Goal: Transaction & Acquisition: Obtain resource

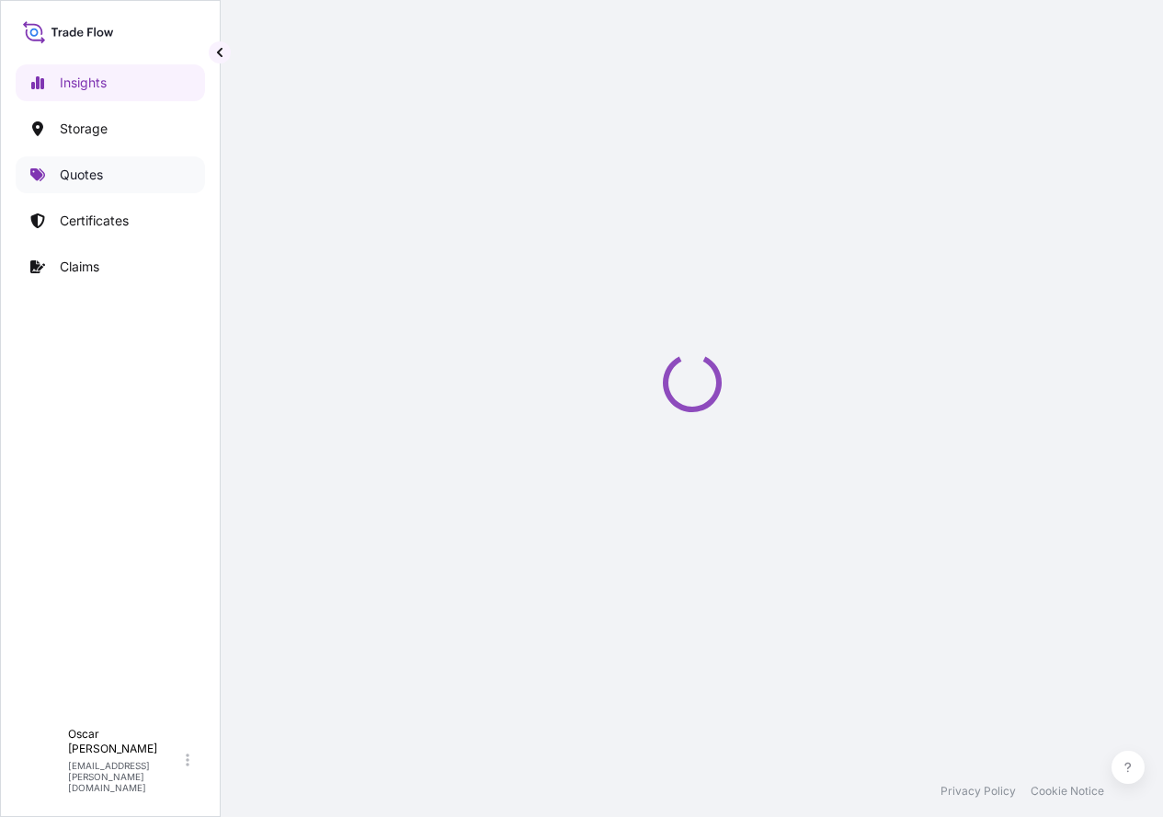
select select "2025"
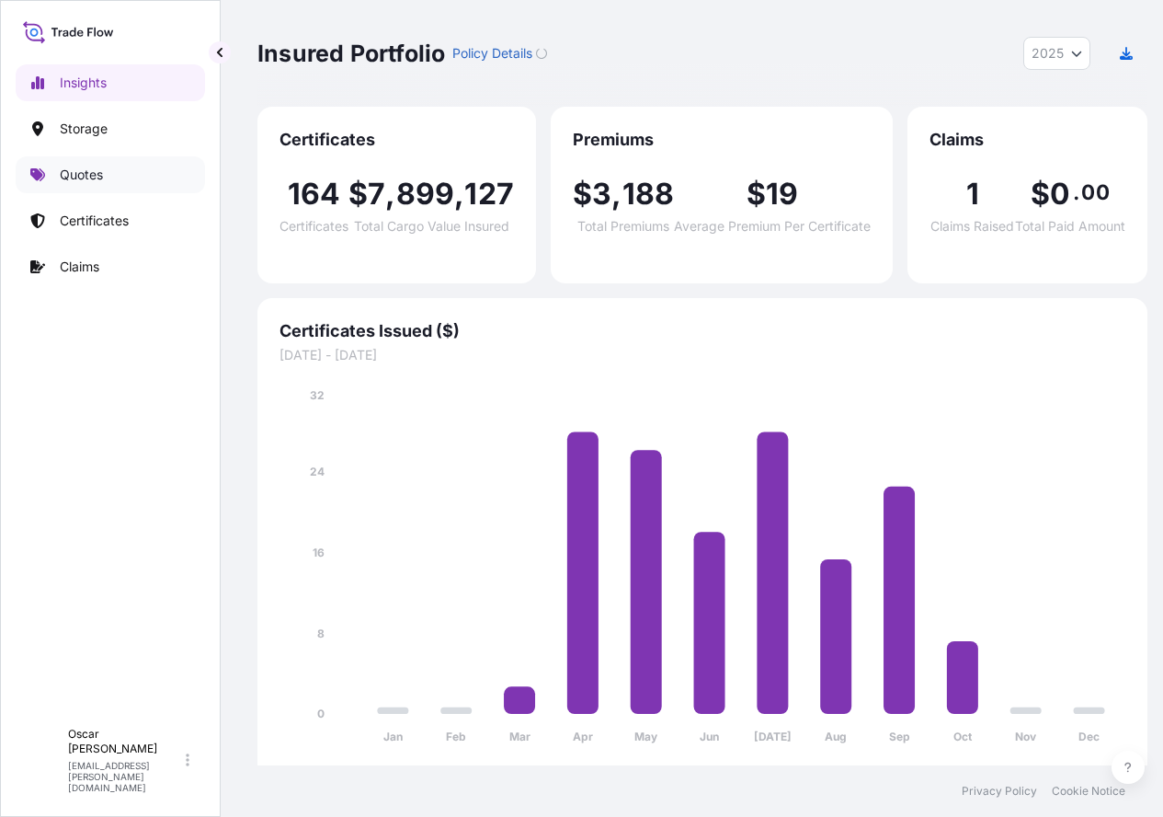
click at [84, 176] on p "Quotes" at bounding box center [81, 175] width 43 height 18
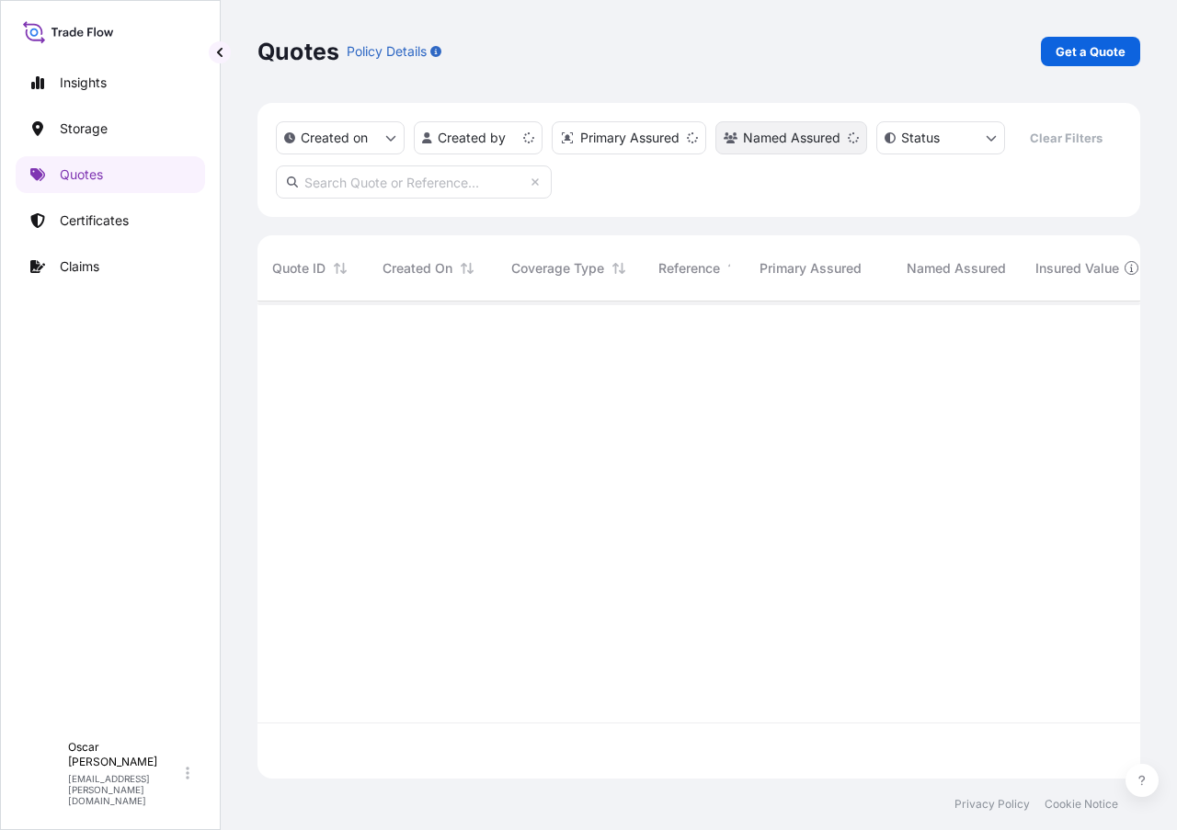
scroll to position [474, 869]
click at [1079, 51] on p "Get a Quote" at bounding box center [1091, 51] width 70 height 18
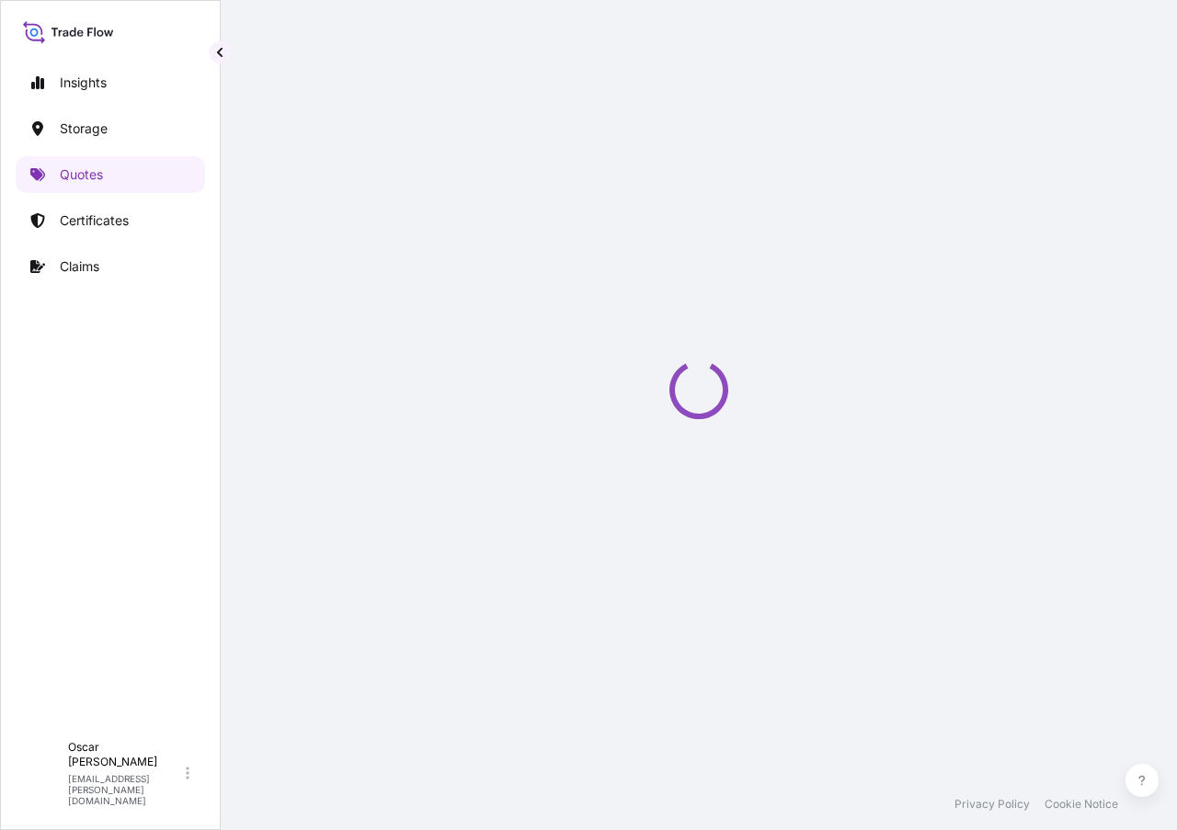
select select "Water"
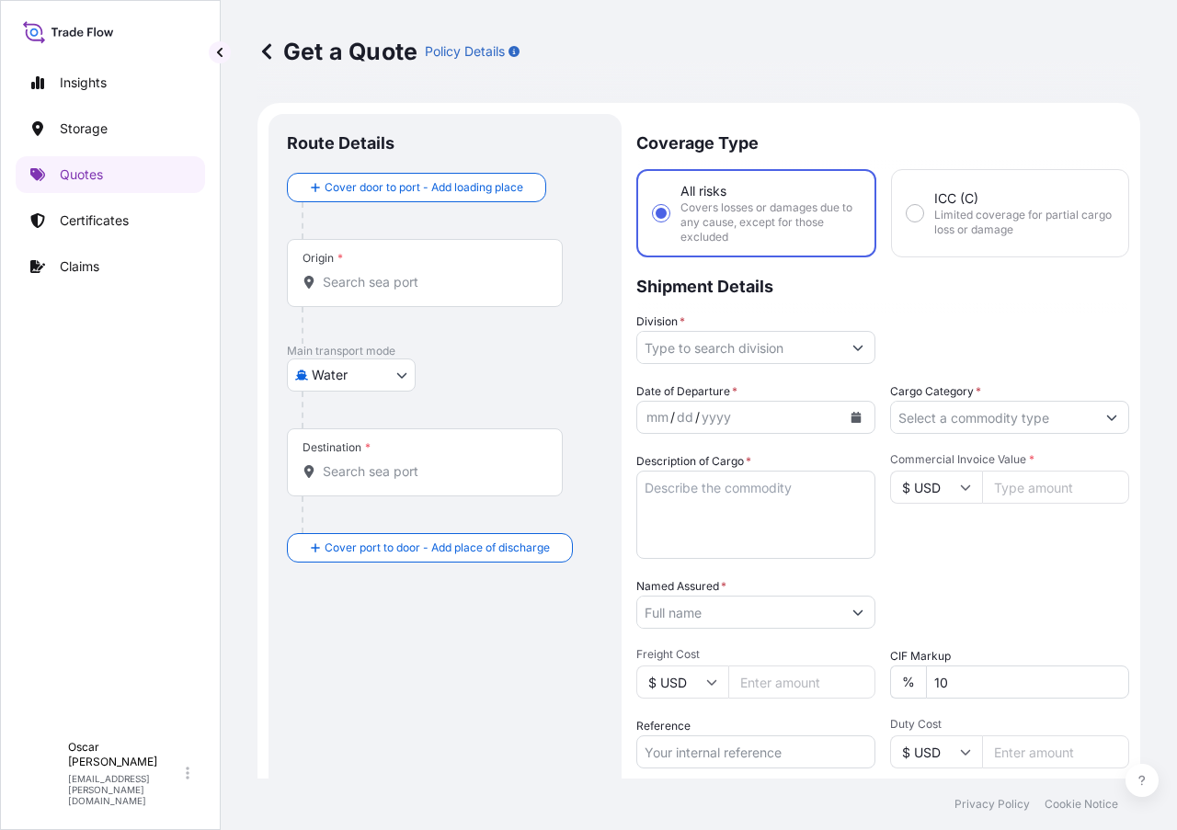
scroll to position [29, 0]
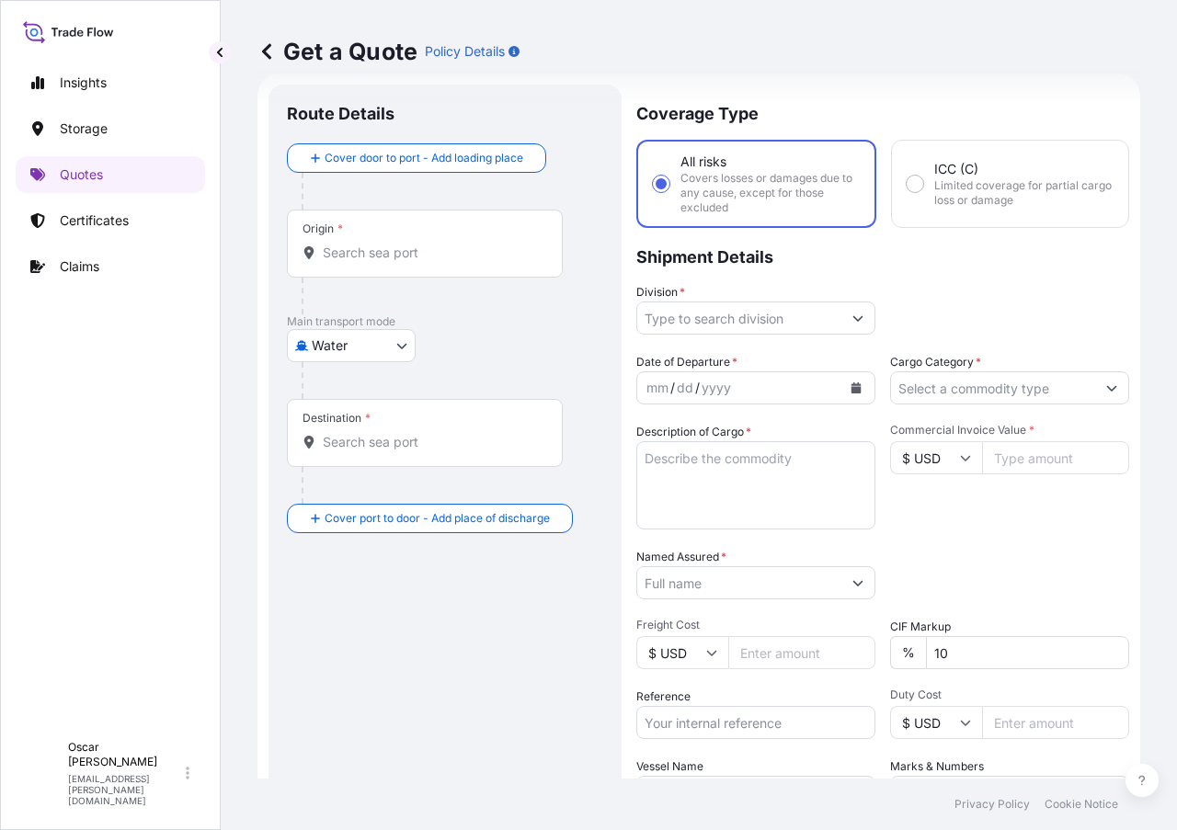
click at [374, 259] on input "Origin *" at bounding box center [431, 253] width 217 height 18
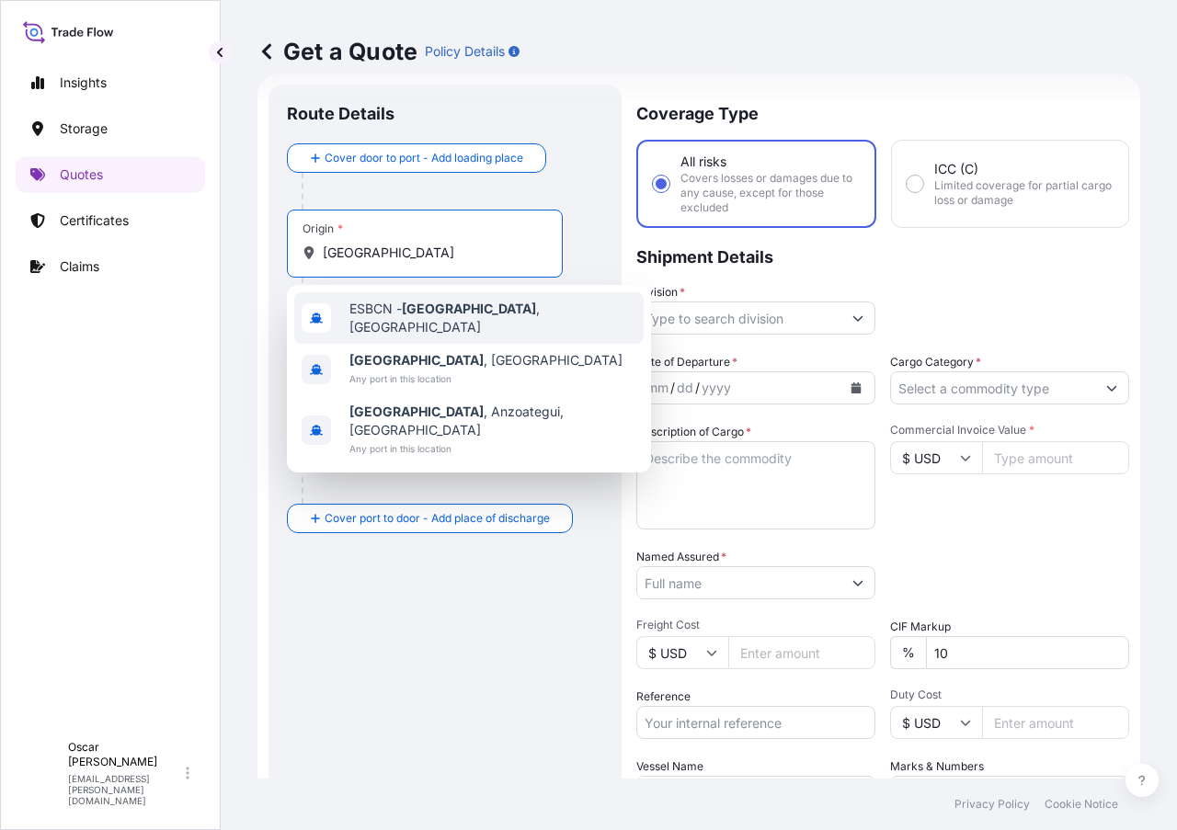
click at [376, 316] on span "ESBCN - [GEOGRAPHIC_DATA] , [GEOGRAPHIC_DATA]" at bounding box center [492, 318] width 287 height 37
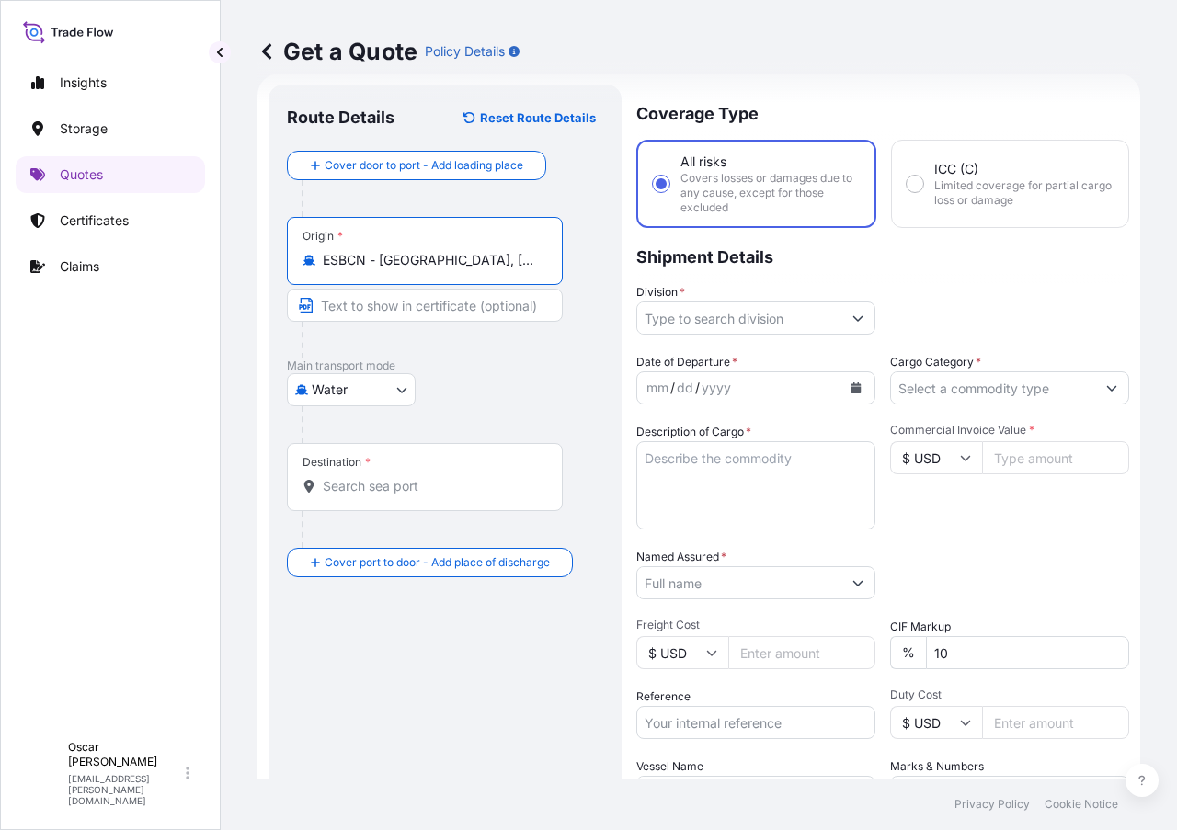
type input "ESBCN - [GEOGRAPHIC_DATA], [GEOGRAPHIC_DATA]"
click at [410, 472] on div "Destination *" at bounding box center [425, 477] width 276 height 68
click at [410, 477] on input "Destination *" at bounding box center [431, 486] width 217 height 18
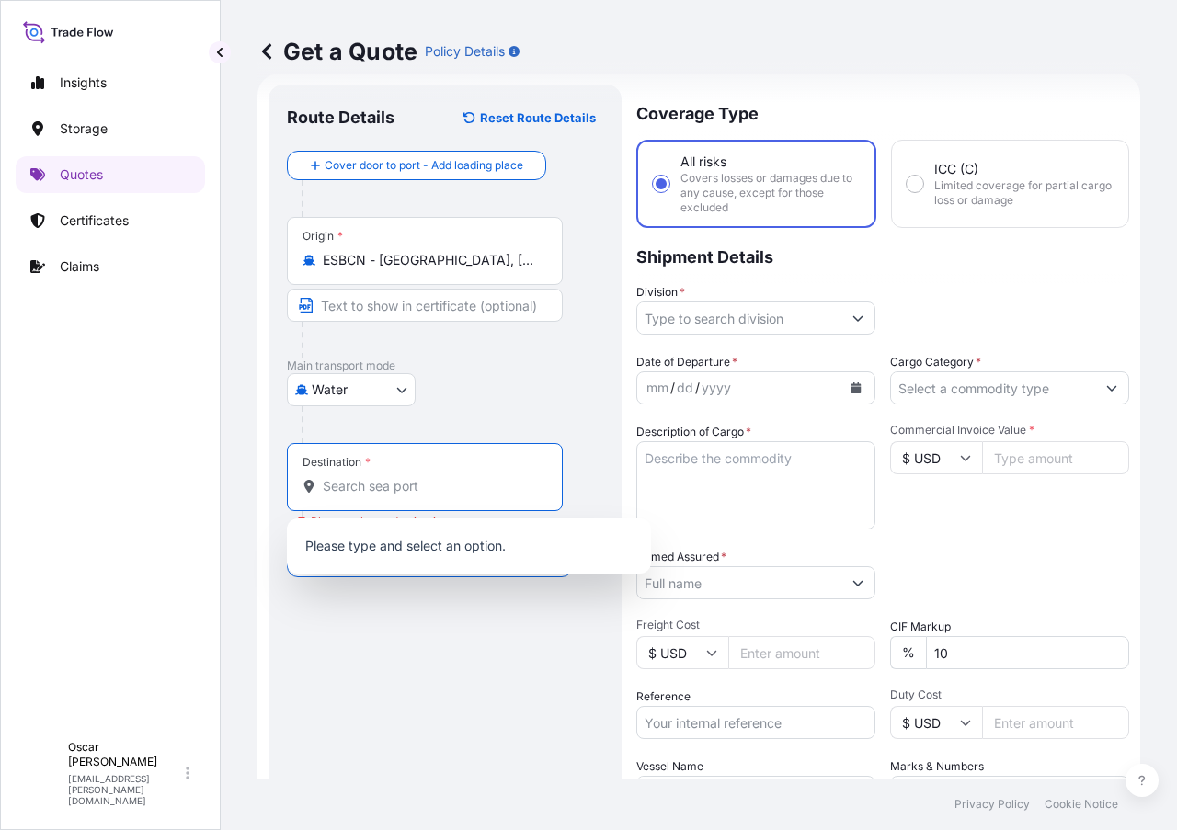
click at [387, 476] on div "Destination *" at bounding box center [425, 477] width 276 height 68
click at [387, 477] on input "Destination * Please select a destination" at bounding box center [431, 486] width 217 height 18
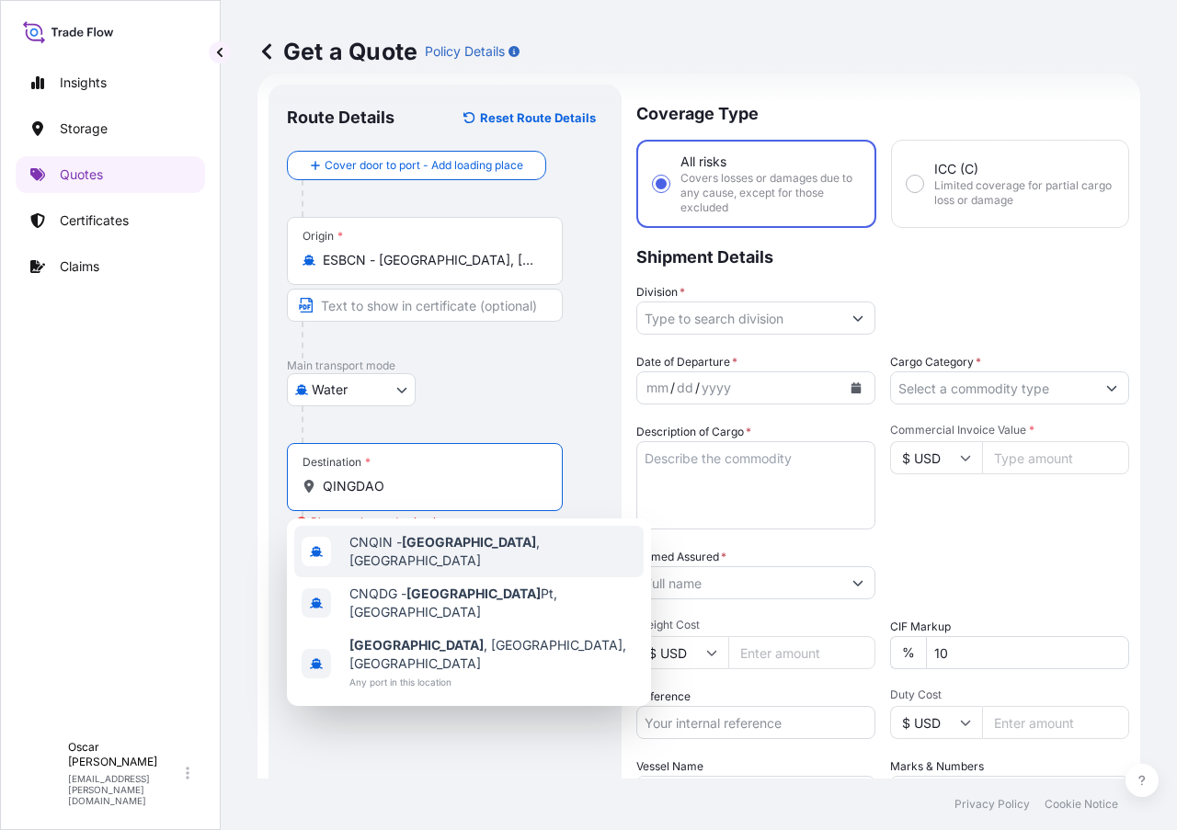
click at [380, 549] on span "CNQIN - [GEOGRAPHIC_DATA] , [GEOGRAPHIC_DATA]" at bounding box center [492, 551] width 287 height 37
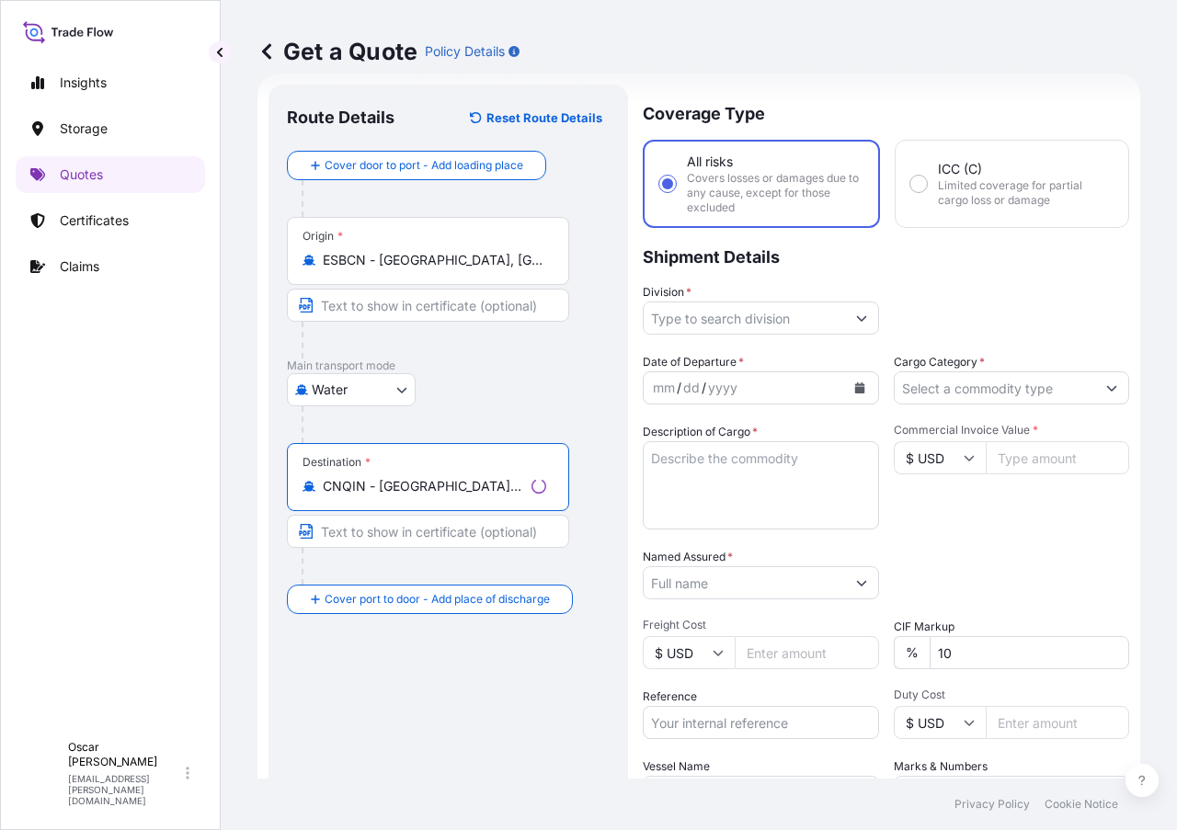
type input "CNQIN - [GEOGRAPHIC_DATA], [GEOGRAPHIC_DATA]"
click at [767, 301] on div "Division *" at bounding box center [761, 308] width 236 height 51
click at [771, 314] on input "Division *" at bounding box center [744, 318] width 201 height 33
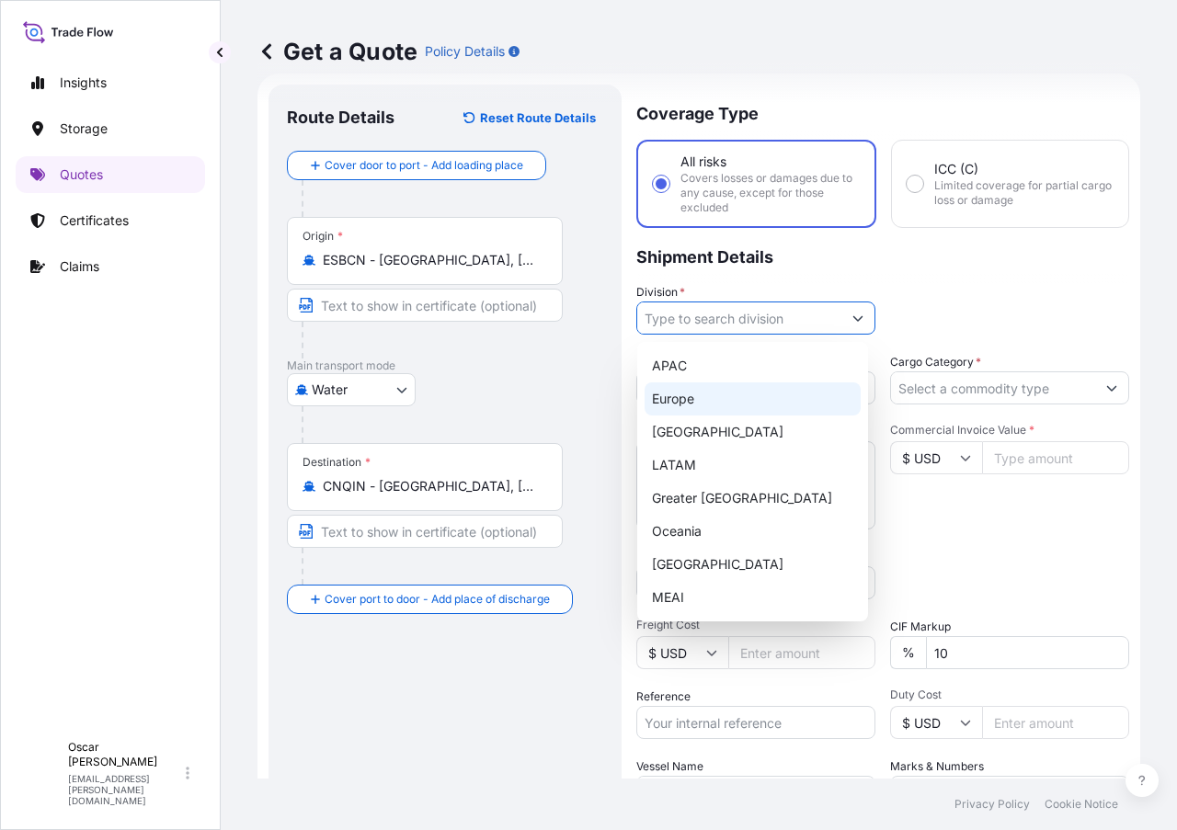
click at [705, 406] on div "Europe" at bounding box center [753, 399] width 216 height 33
type input "Europe"
click at [965, 282] on p "Shipment Details" at bounding box center [882, 255] width 493 height 55
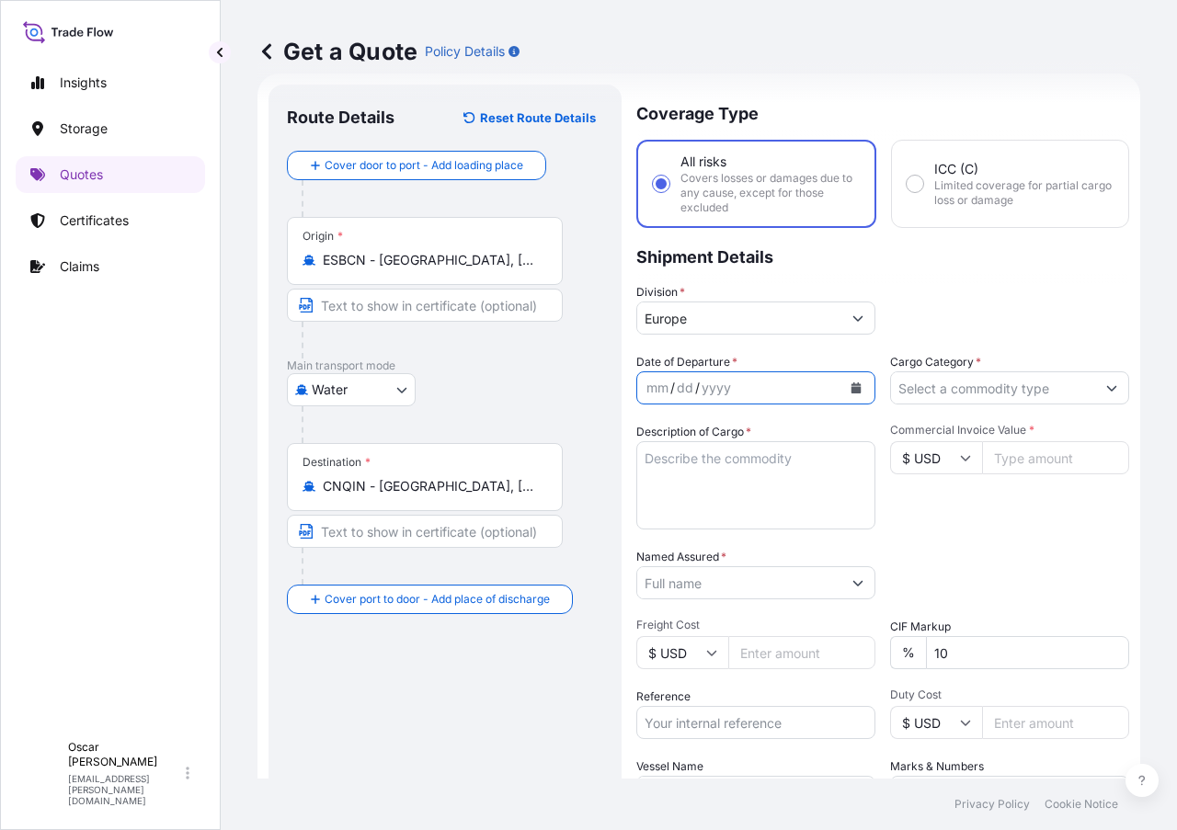
click at [854, 385] on button "Calendar" at bounding box center [855, 387] width 29 height 29
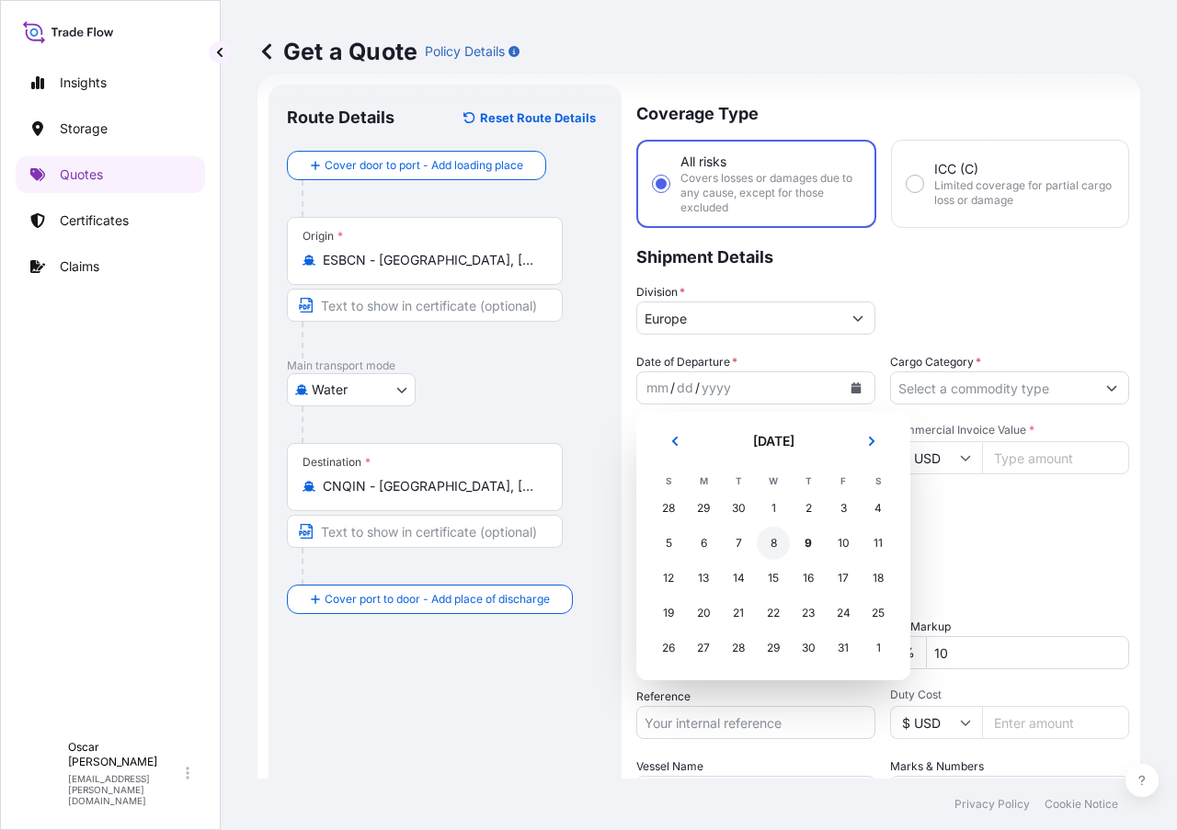
click at [780, 546] on div "8" at bounding box center [773, 543] width 33 height 33
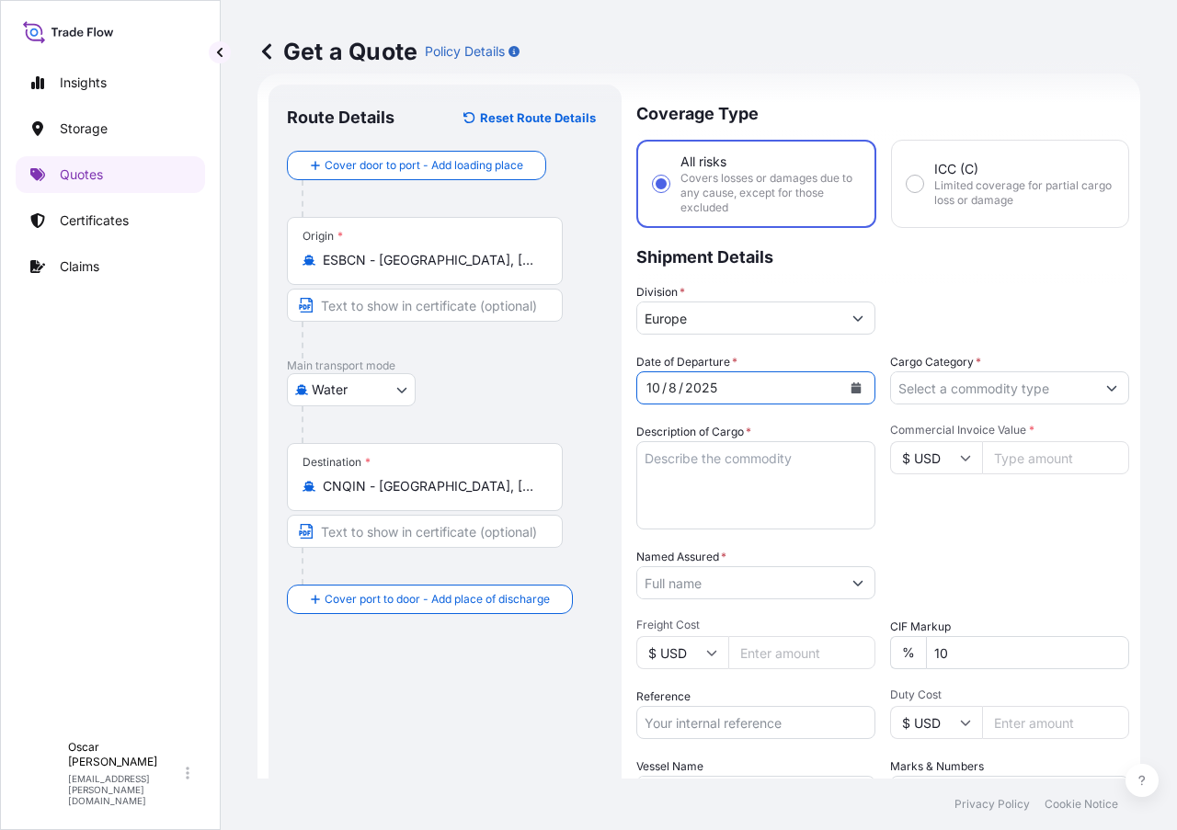
click at [961, 262] on p "Shipment Details" at bounding box center [882, 255] width 493 height 55
click at [934, 384] on input "Cargo Category *" at bounding box center [993, 387] width 204 height 33
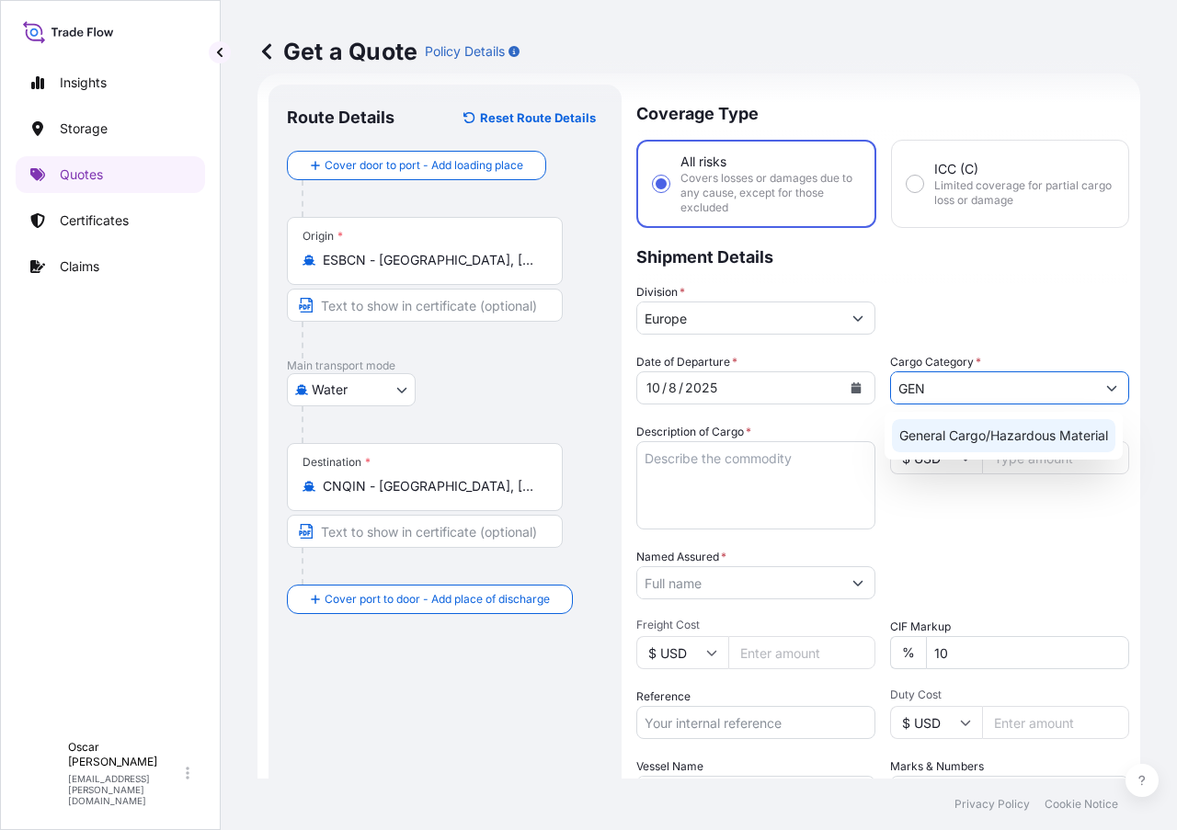
click at [946, 428] on div "General Cargo/Hazardous Material" at bounding box center [1003, 435] width 223 height 33
type input "General Cargo/Hazardous Material"
click at [678, 465] on textarea "Description of Cargo *" at bounding box center [755, 485] width 239 height 88
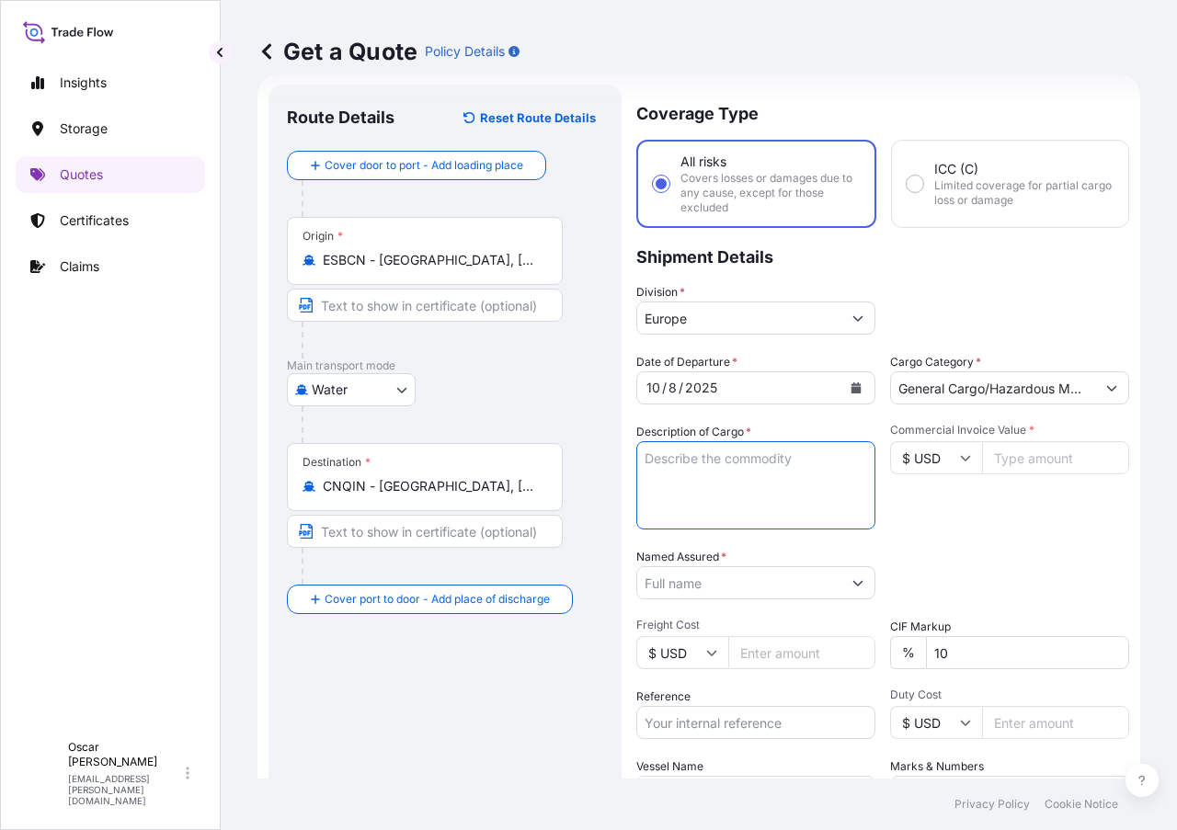
click at [685, 455] on textarea "Description of Cargo *" at bounding box center [755, 485] width 239 height 88
paste textarea "1x40 GROSS: 25.682,5 KGS YMMU4098340 NET: 24.097 KGS 30 PACKAGES LEATHER AUXILI…"
drag, startPoint x: 761, startPoint y: 465, endPoint x: 828, endPoint y: 463, distance: 66.2
click at [828, 463] on textarea "1x40 GROSS: 25.682,5 KGS YMMU4098340 NET: 24.097 KGS 30 PACKAGES LEATHER AUXILI…" at bounding box center [755, 485] width 239 height 88
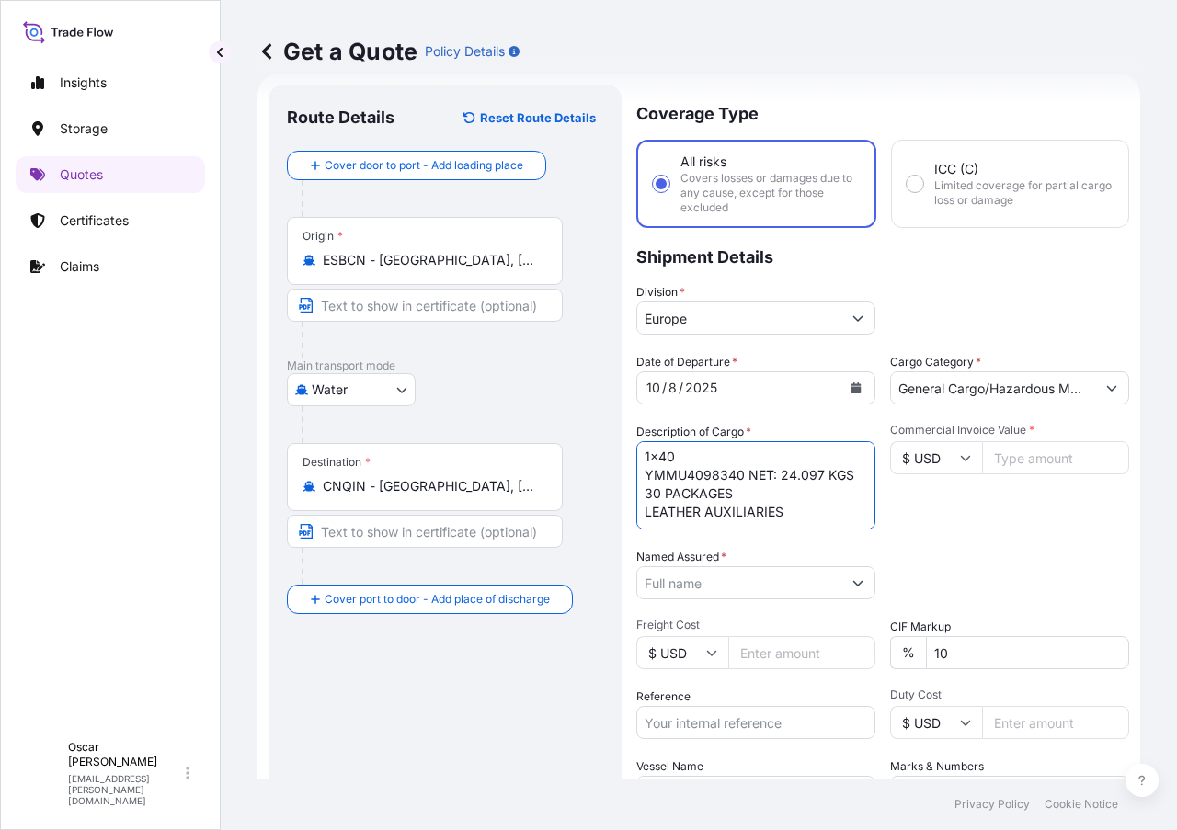
scroll to position [39, 0]
click at [720, 502] on textarea "1x40 YMMU4098340 NET: 24.097 KGS 30 PACKAGES LEATHER AUXILIARIES" at bounding box center [755, 485] width 239 height 88
click at [696, 513] on textarea "1x40 YMMU4098340 NET: 24.097 KGS 30 PACKAGES LEATHER AUXILIARIES" at bounding box center [755, 485] width 239 height 88
paste textarea "GROSS: 25.682,5 KGS"
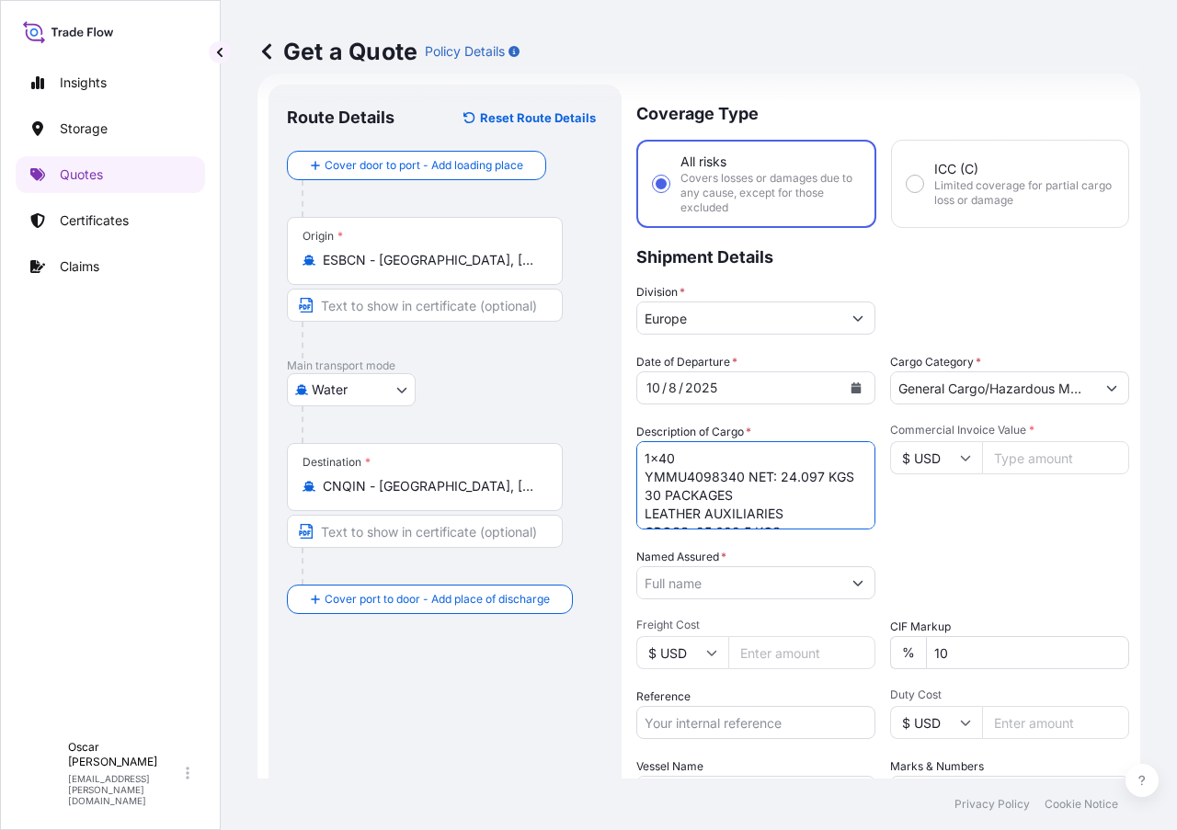
drag, startPoint x: 748, startPoint y: 473, endPoint x: 719, endPoint y: 489, distance: 33.0
click at [719, 489] on textarea "1x40 YMMU4098340 NET: 24.097 KGS 30 PACKAGES LEATHER AUXILIARIES GROSS: 25.682,…" at bounding box center [755, 485] width 239 height 88
click at [794, 509] on textarea "1x40 YMMU4098340 30 PACKAGES LEATHER AUXILIARIES GROSS: 25.682,5 KGS" at bounding box center [755, 485] width 239 height 88
paste textarea "NET: 24.097 KGS"
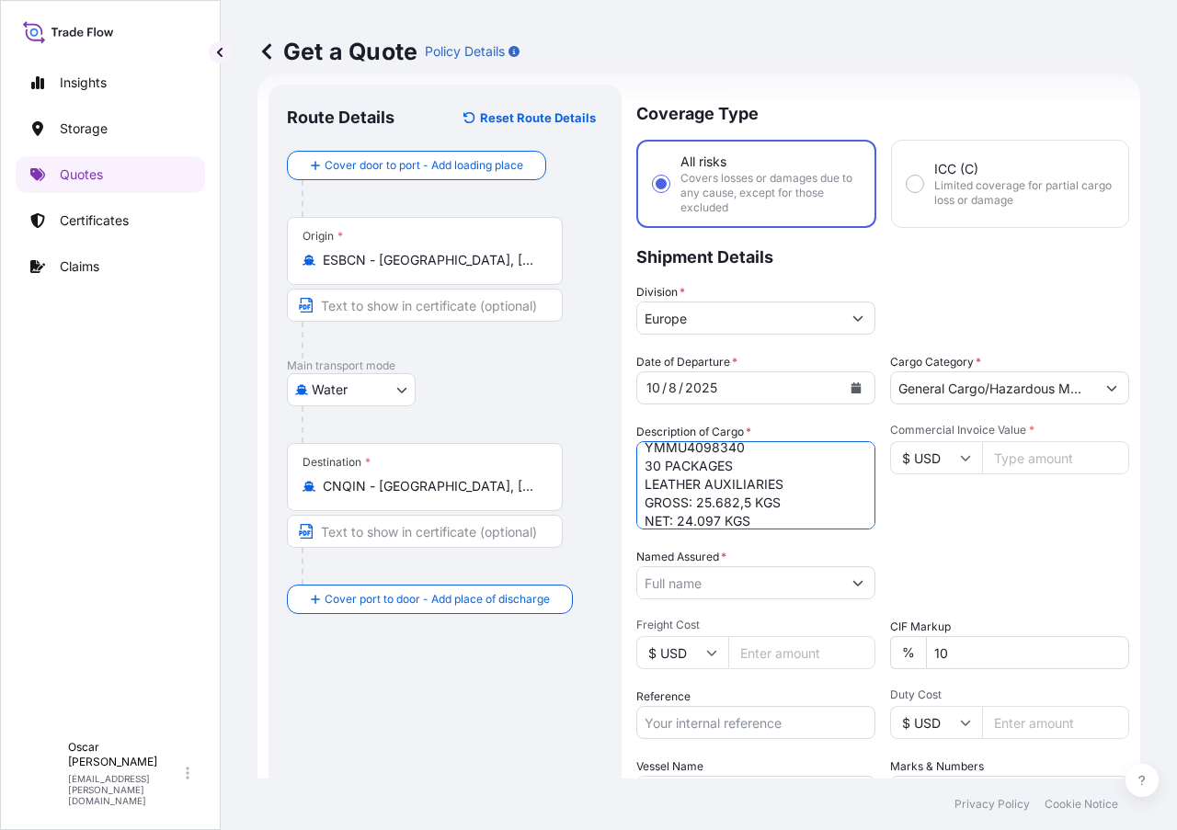
type textarea "1x40 YMMU4098340 30 PACKAGES LEATHER AUXILIARIES GROSS: 25.682,5 KGS NET: 24.09…"
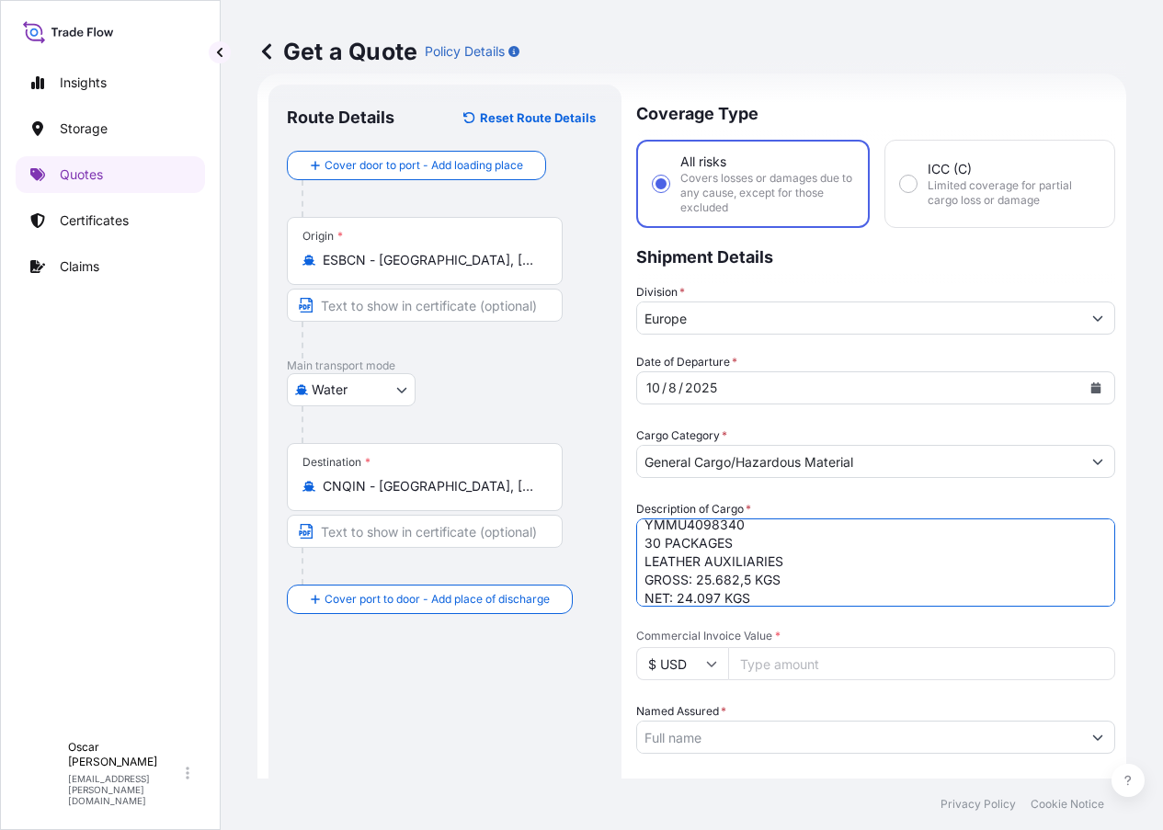
click at [725, 721] on input "Named Assured *" at bounding box center [859, 737] width 444 height 33
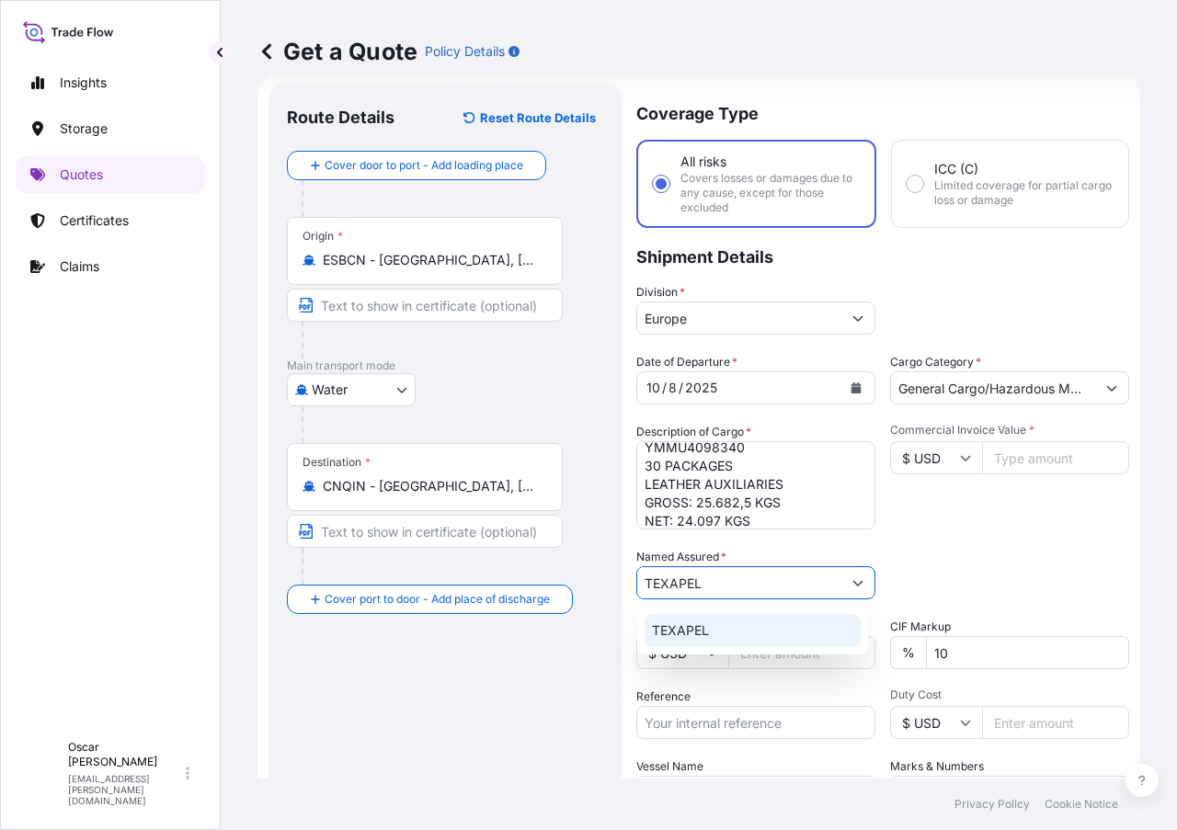
click at [712, 633] on div "TEXAPEL" at bounding box center [753, 630] width 216 height 33
type input "TEXAPEL"
click at [954, 543] on div "Date of Departure * [DATE] Cargo Category * General Cargo/Hazardous Material De…" at bounding box center [882, 581] width 493 height 456
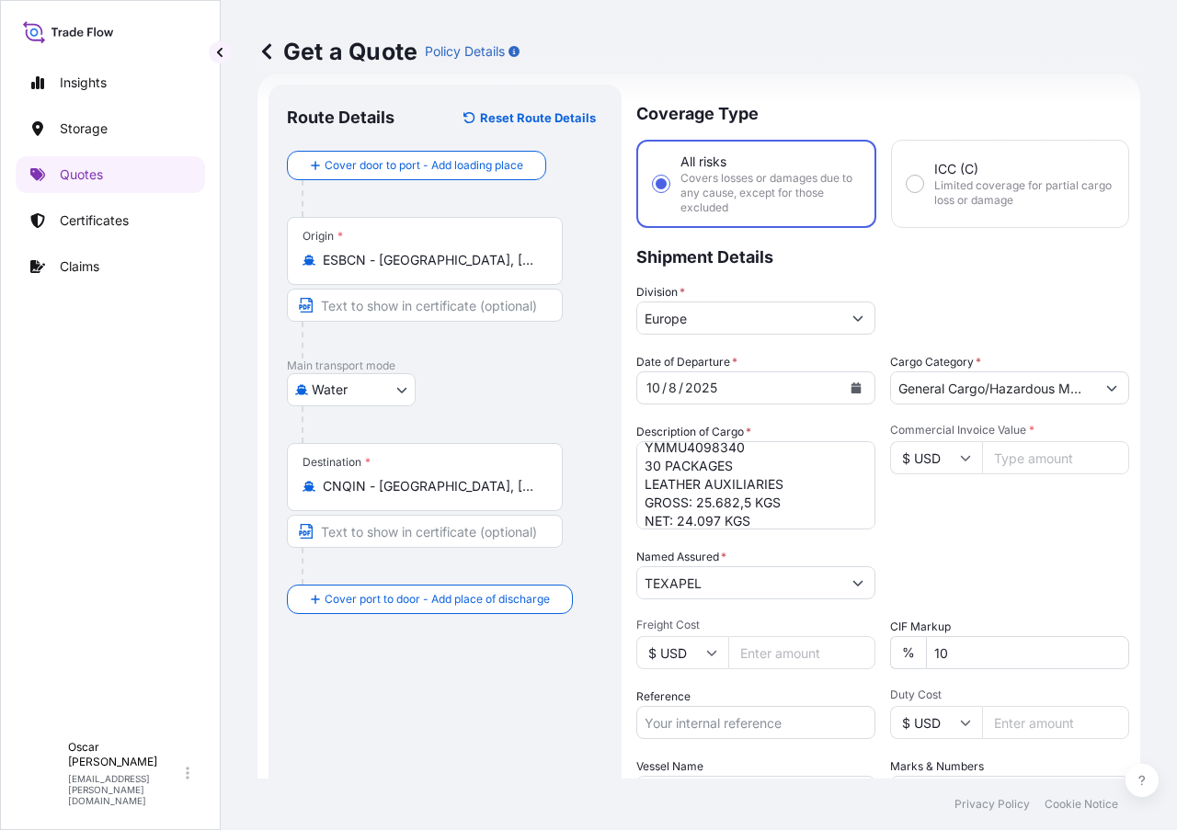
click at [935, 449] on input "$ USD" at bounding box center [936, 457] width 92 height 33
click at [912, 506] on div "€ EUR" at bounding box center [929, 508] width 77 height 35
type input "€ EUR"
click at [993, 463] on input "Commercial Invoice Value *" at bounding box center [1055, 457] width 147 height 33
type input "30847"
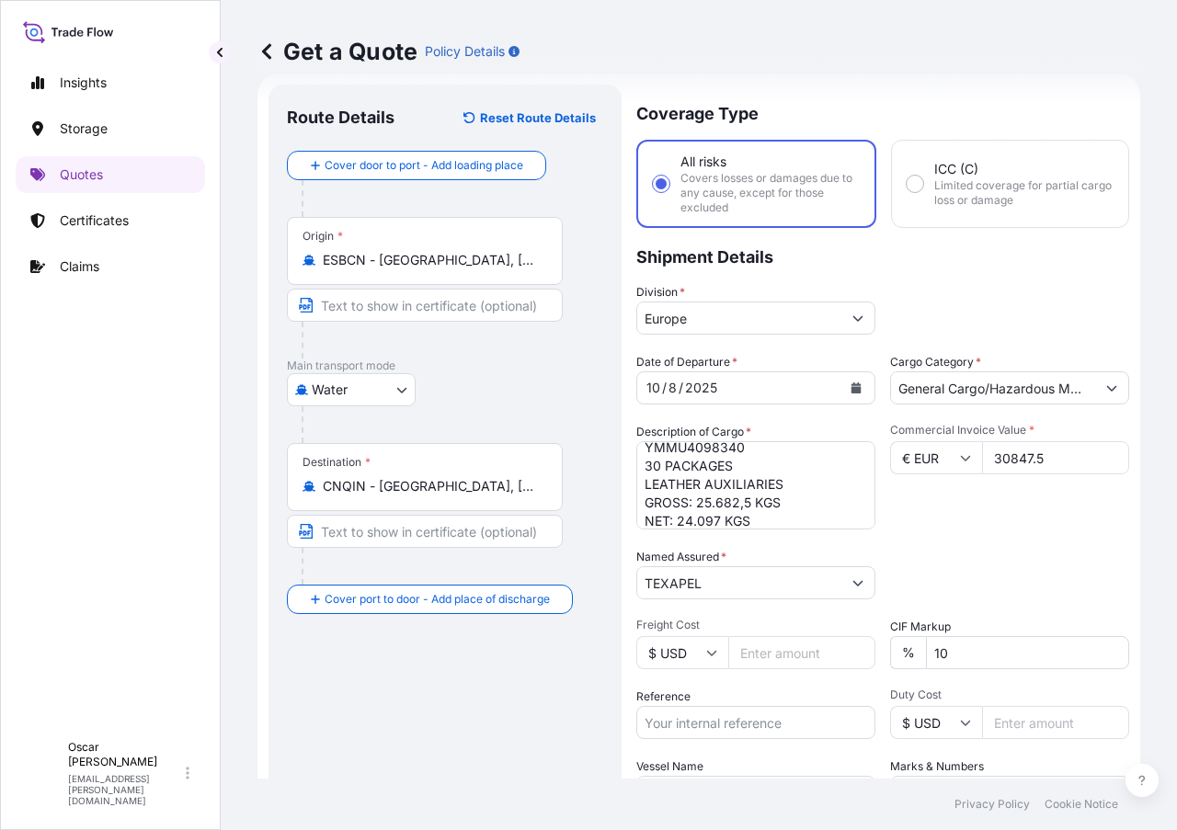
type input "30847.5"
click at [1006, 525] on div "Commercial Invoice Value * € EUR 30847.5" at bounding box center [1009, 476] width 239 height 107
click at [957, 498] on div "Commercial Invoice Value * € EUR 30847.5" at bounding box center [1009, 476] width 239 height 107
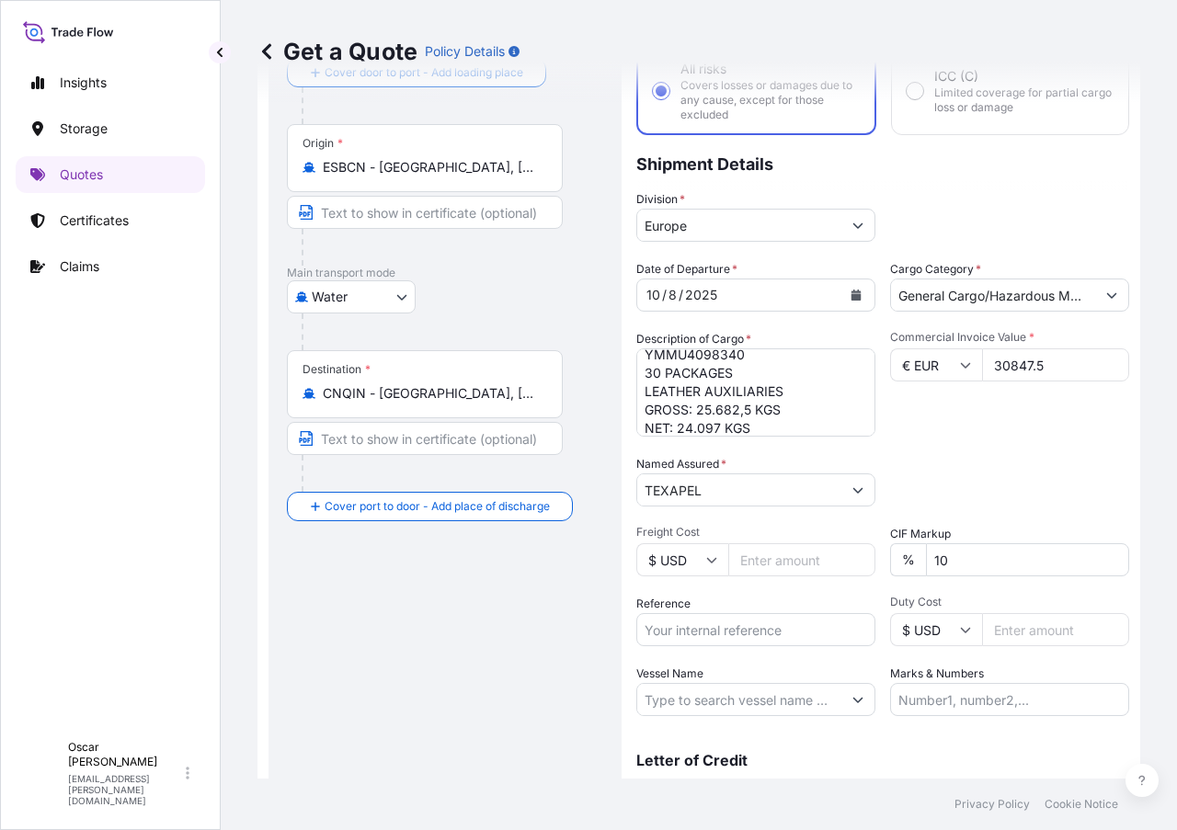
scroll to position [208, 0]
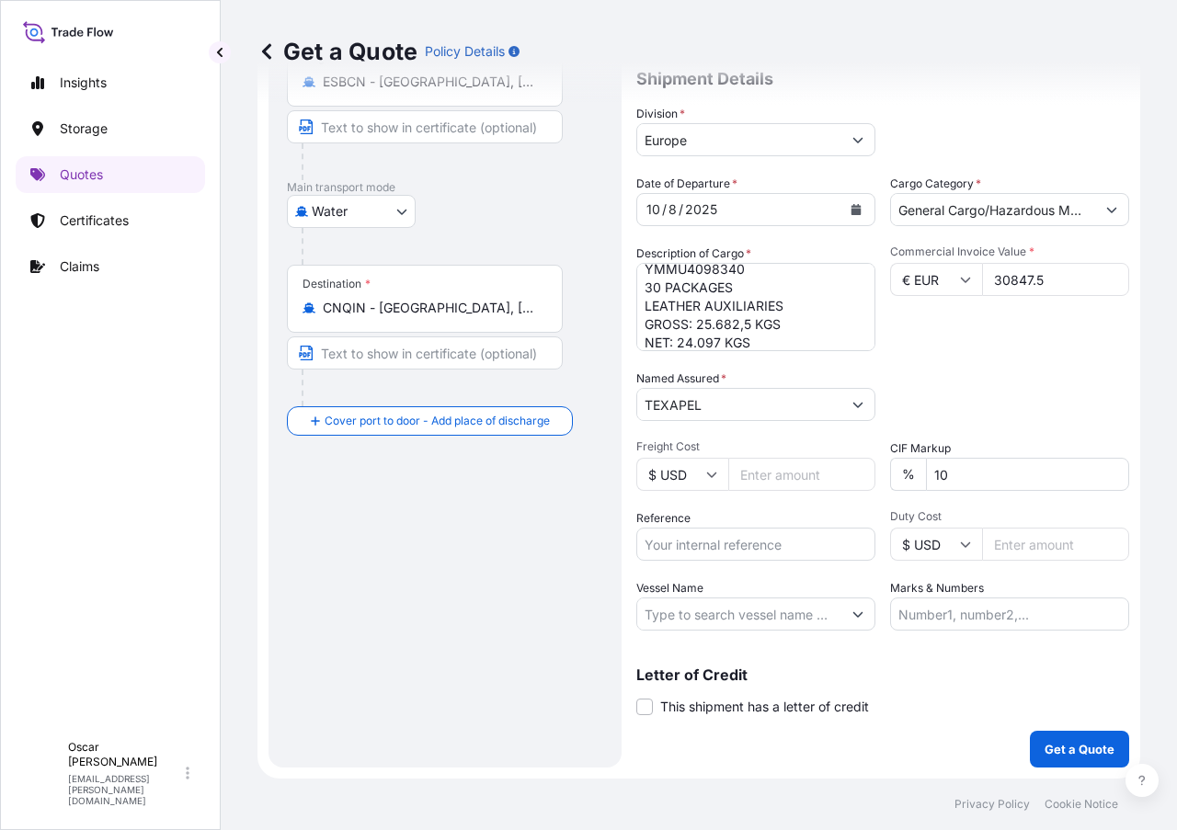
click at [700, 550] on input "Reference" at bounding box center [755, 544] width 239 height 33
paste input "1625208036"
type input "1625208036"
click at [1077, 335] on div "Commercial Invoice Value * € EUR 30847.5" at bounding box center [1009, 298] width 239 height 107
click at [1045, 753] on p "Get a Quote" at bounding box center [1080, 749] width 70 height 18
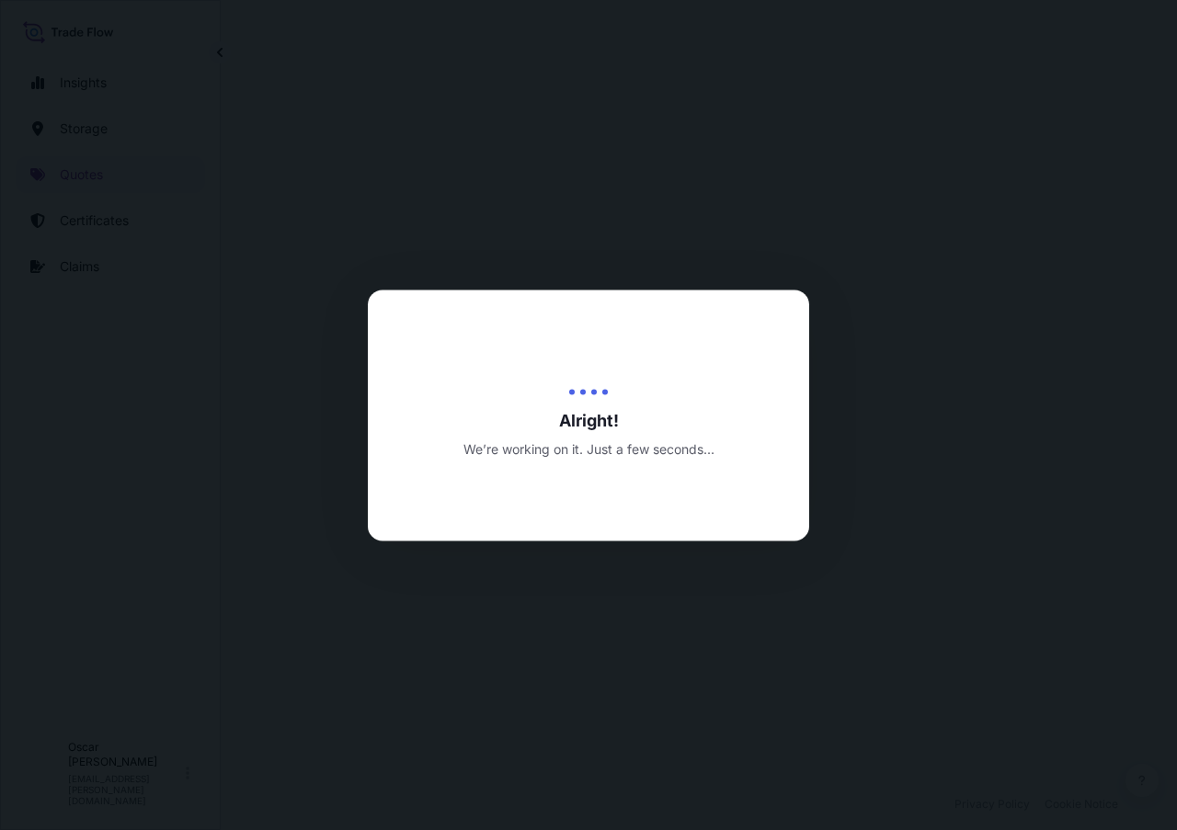
select select "Water"
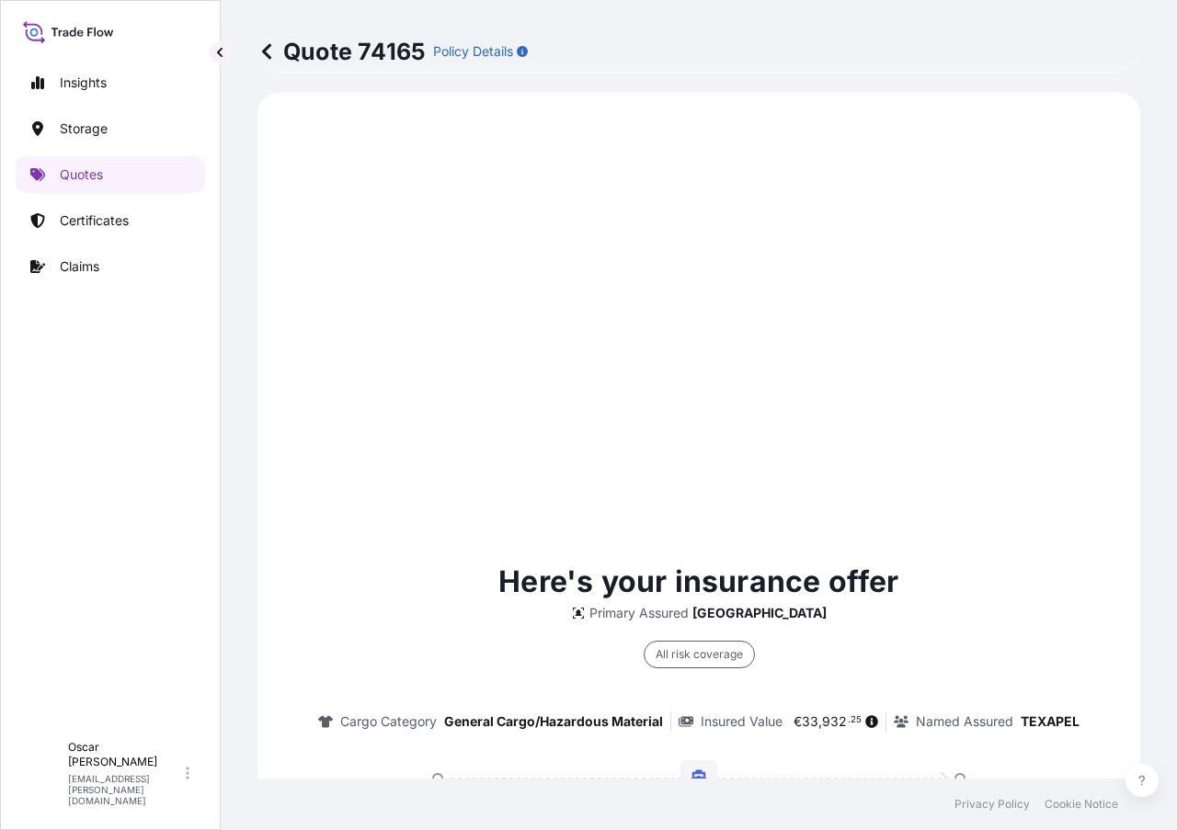
scroll to position [1281, 0]
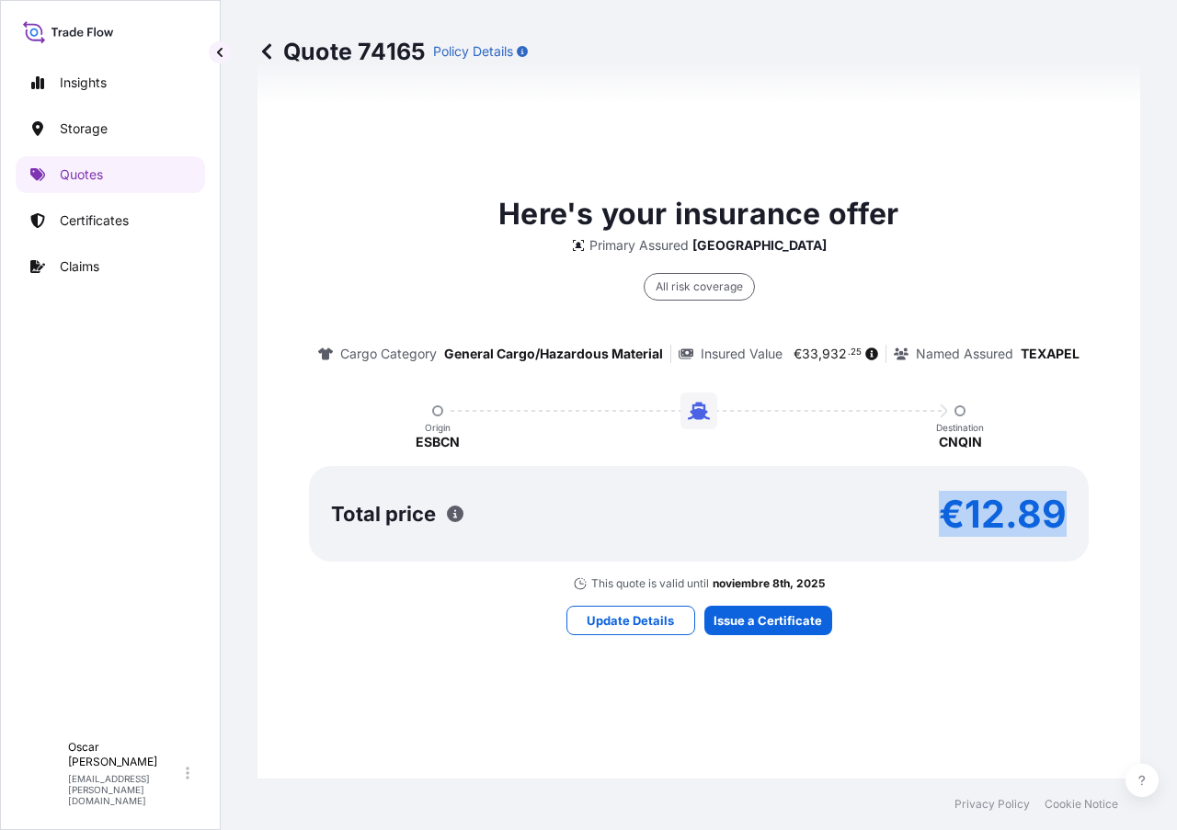
drag, startPoint x: 937, startPoint y: 512, endPoint x: 1067, endPoint y: 513, distance: 129.7
click at [1067, 513] on div "Total price €12.89" at bounding box center [699, 514] width 780 height 96
copy p "€12.89"
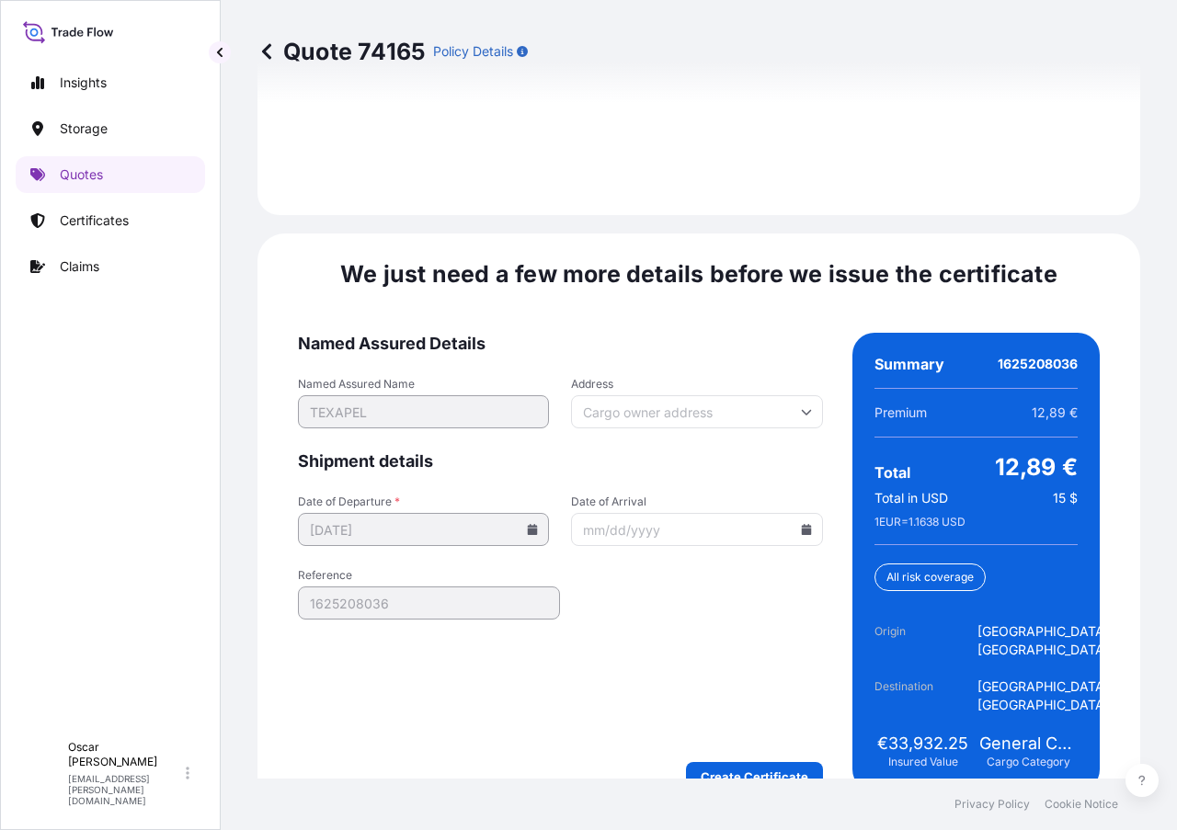
scroll to position [2772, 0]
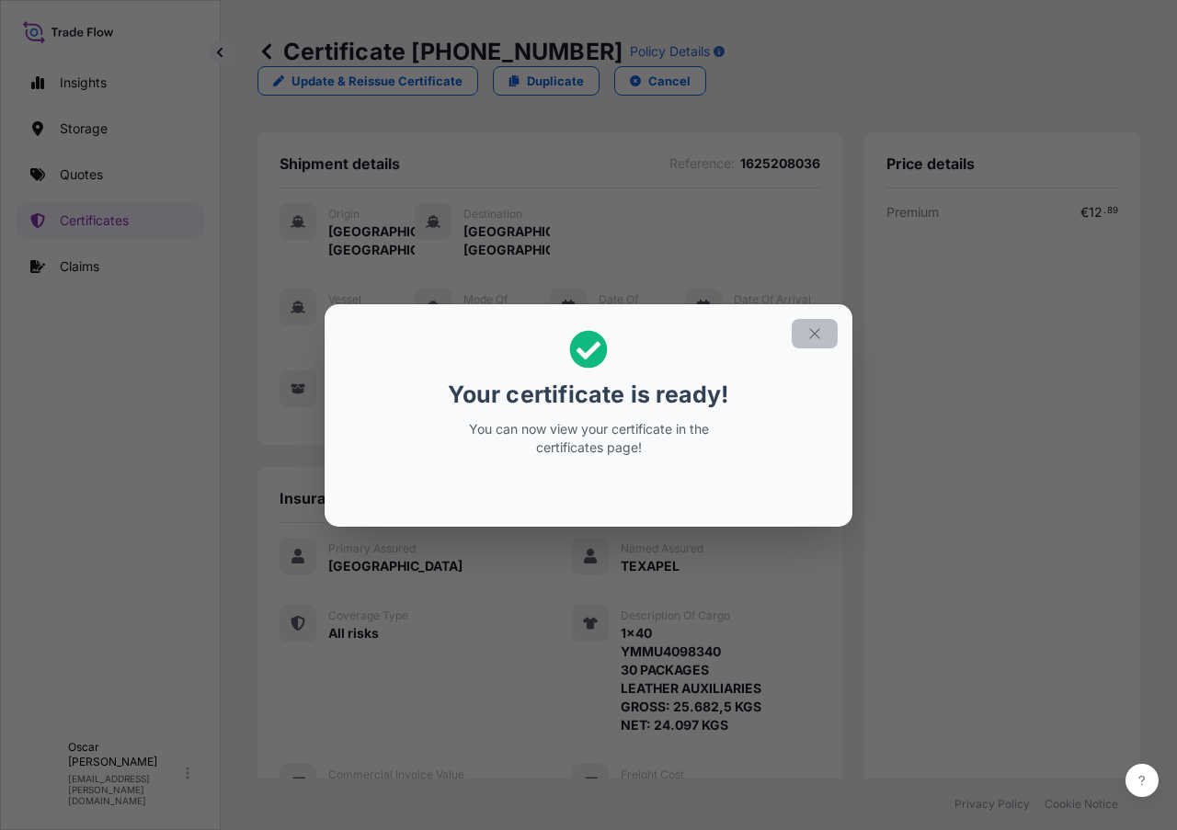
click at [812, 329] on icon "button" at bounding box center [814, 334] width 17 height 17
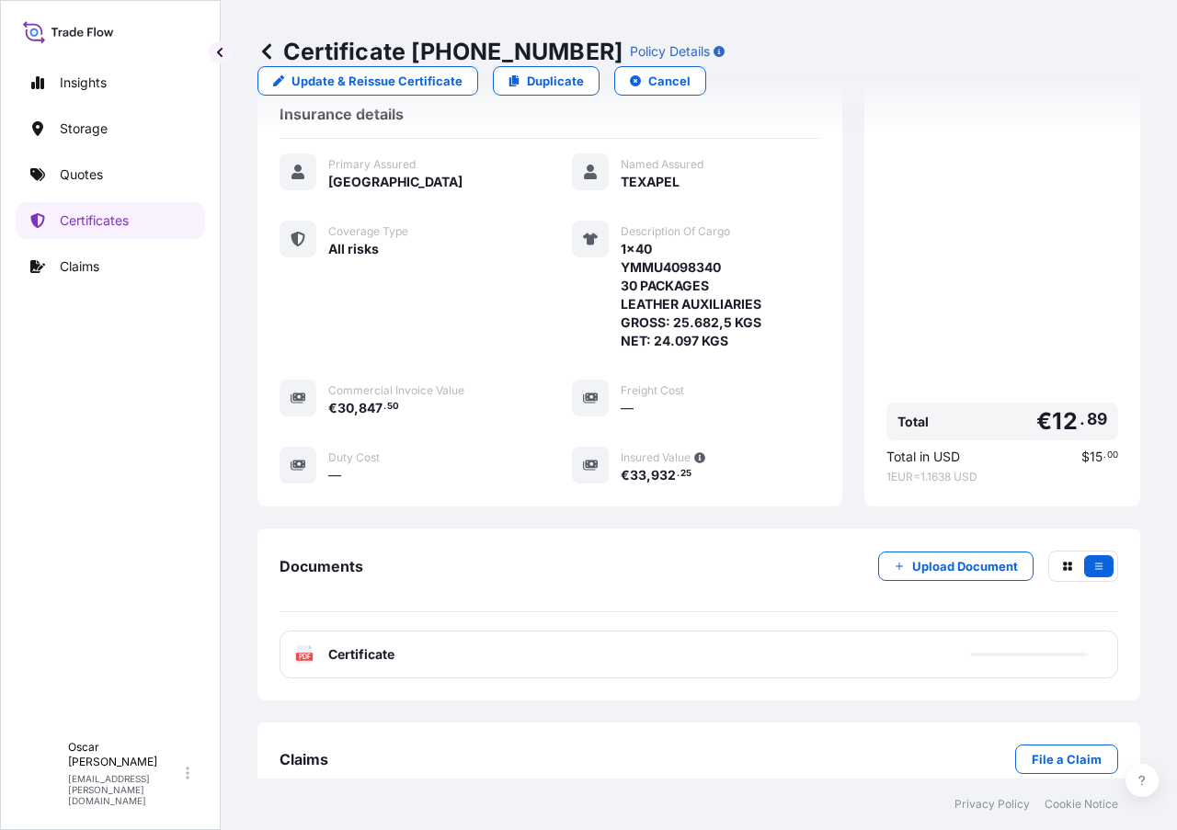
scroll to position [392, 0]
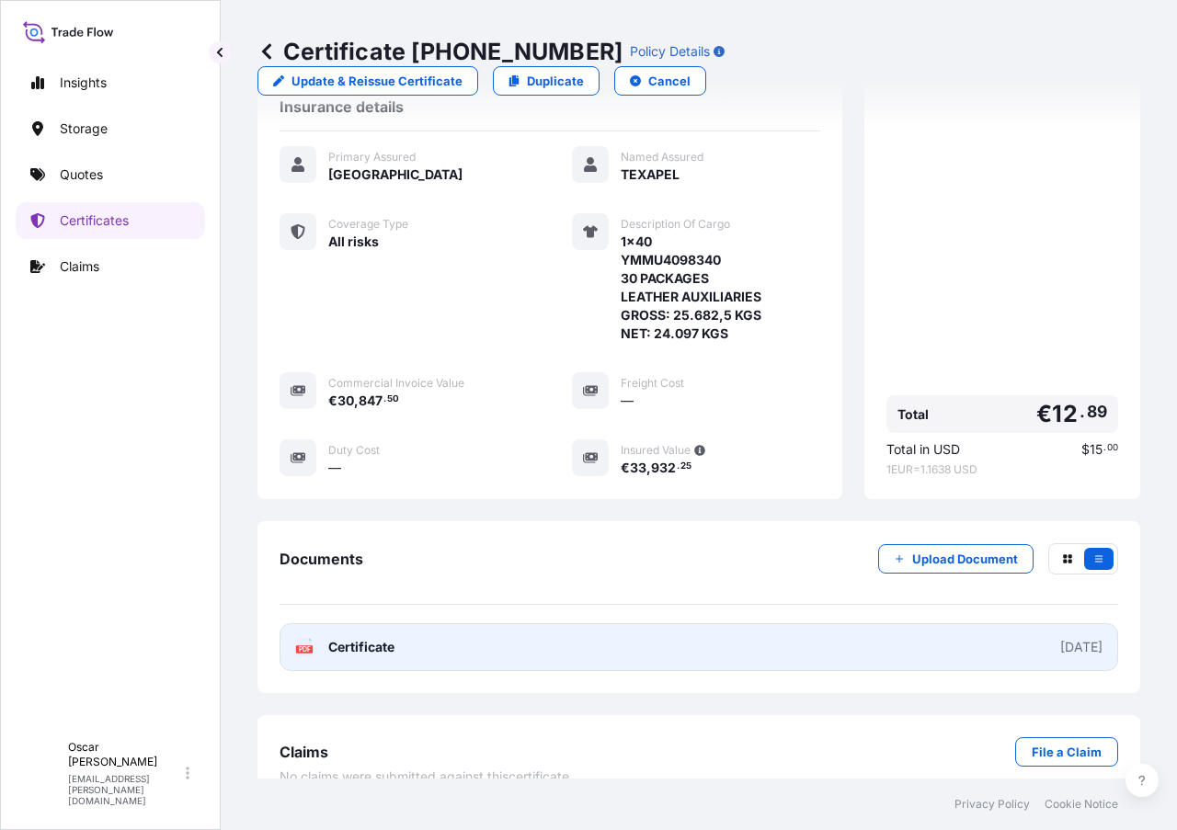
click at [524, 623] on link "PDF Certificate [DATE]" at bounding box center [699, 647] width 839 height 48
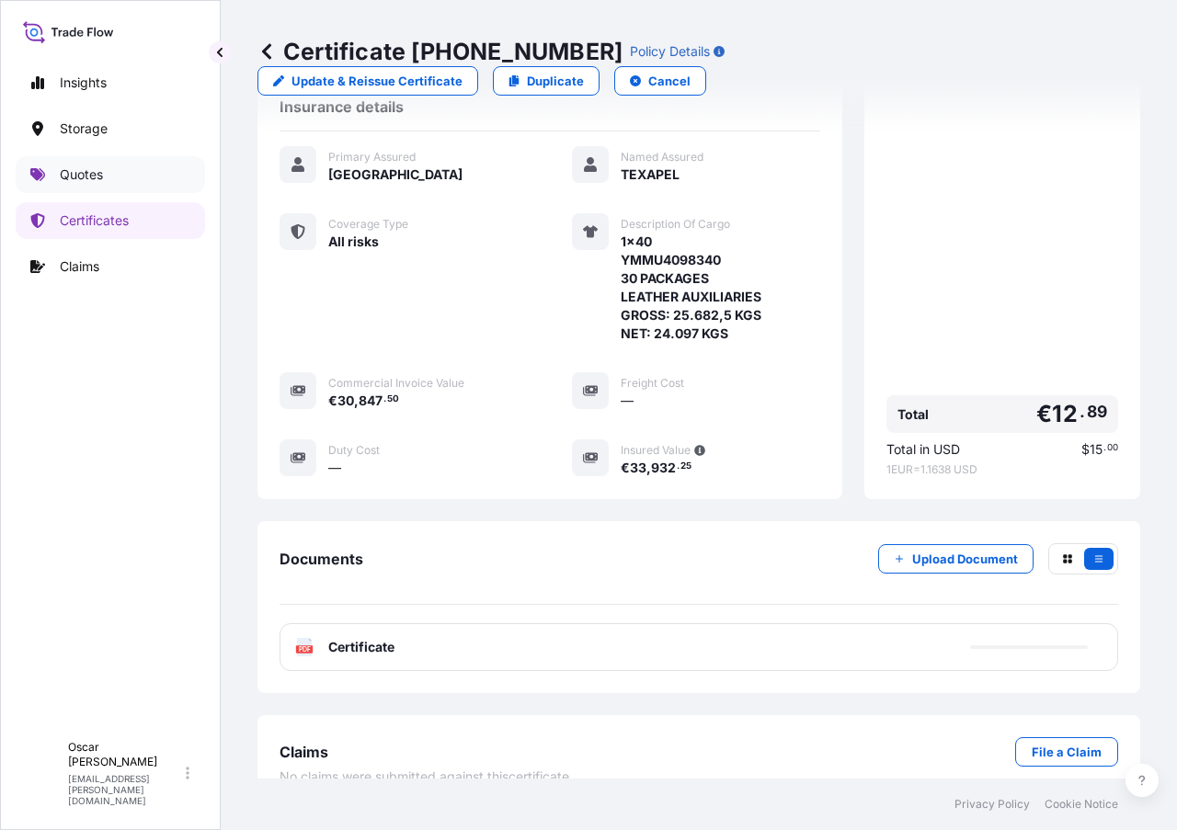
click at [89, 169] on p "Quotes" at bounding box center [81, 175] width 43 height 18
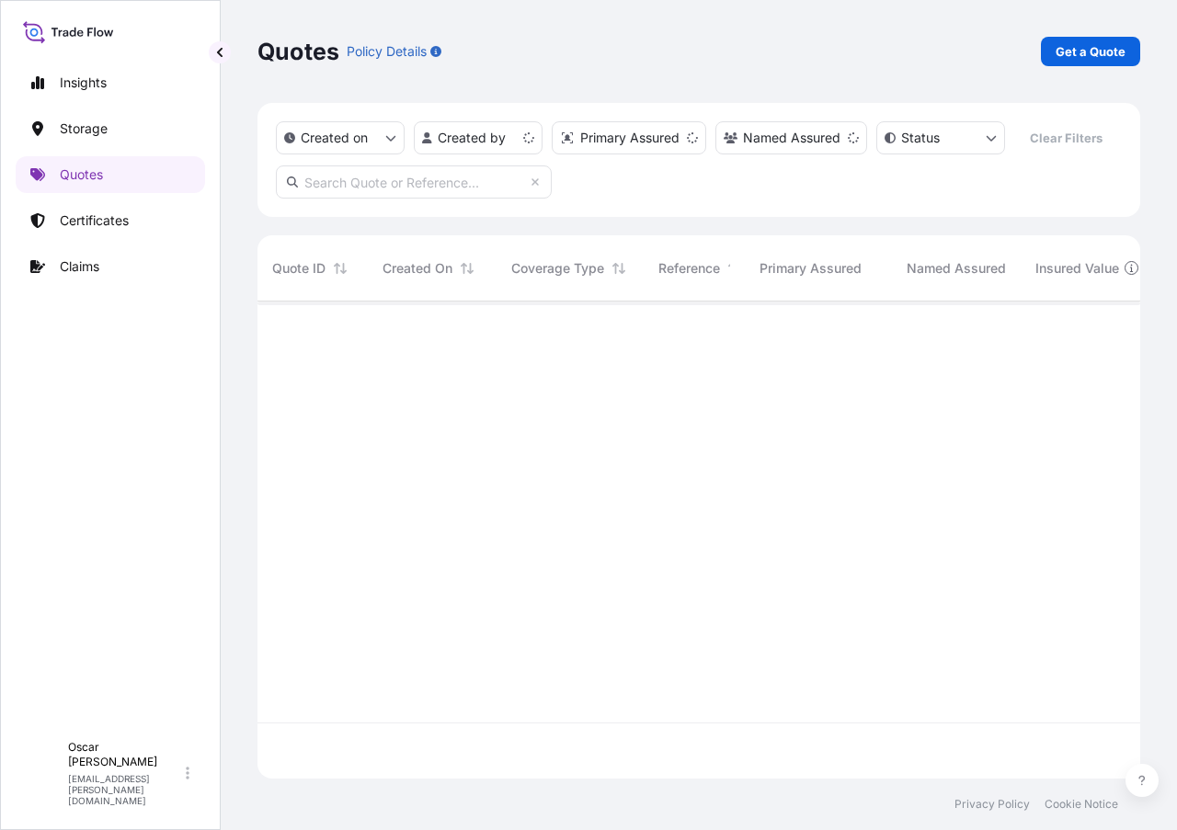
scroll to position [474, 869]
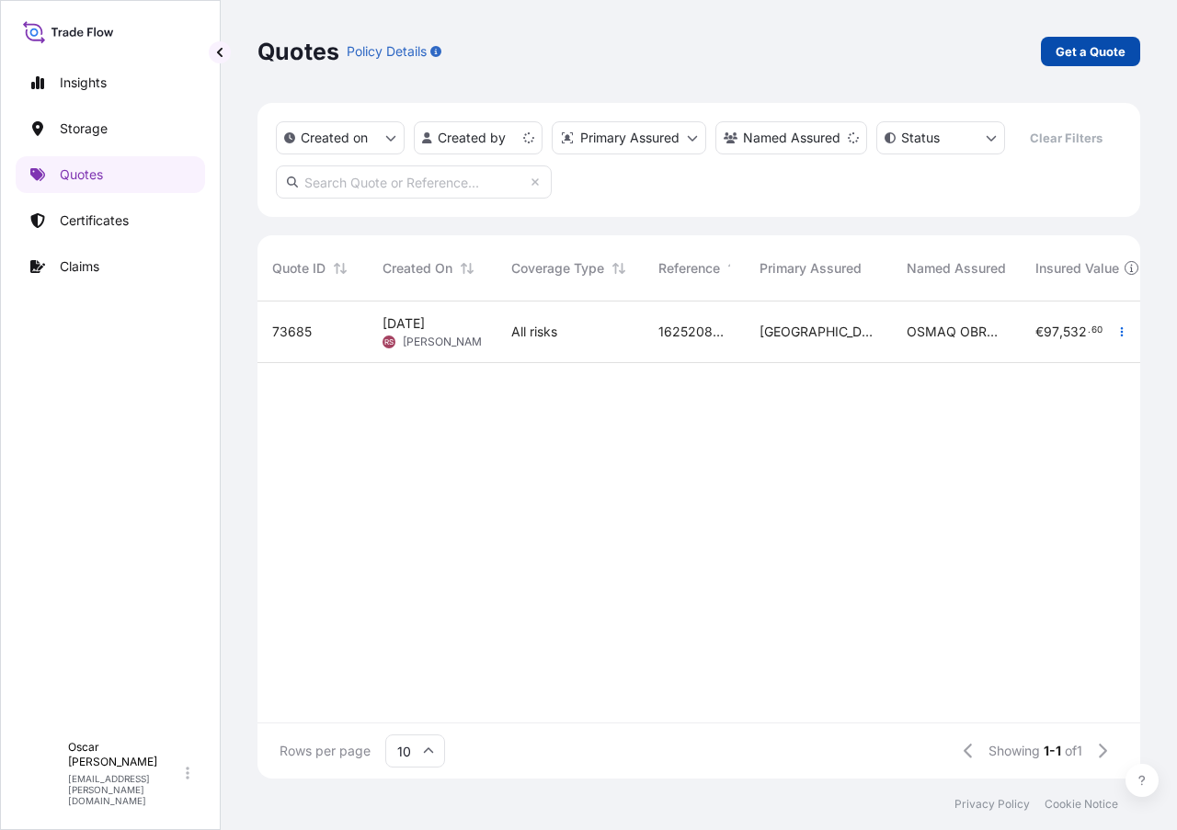
click at [1072, 55] on p "Get a Quote" at bounding box center [1091, 51] width 70 height 18
select select "Water"
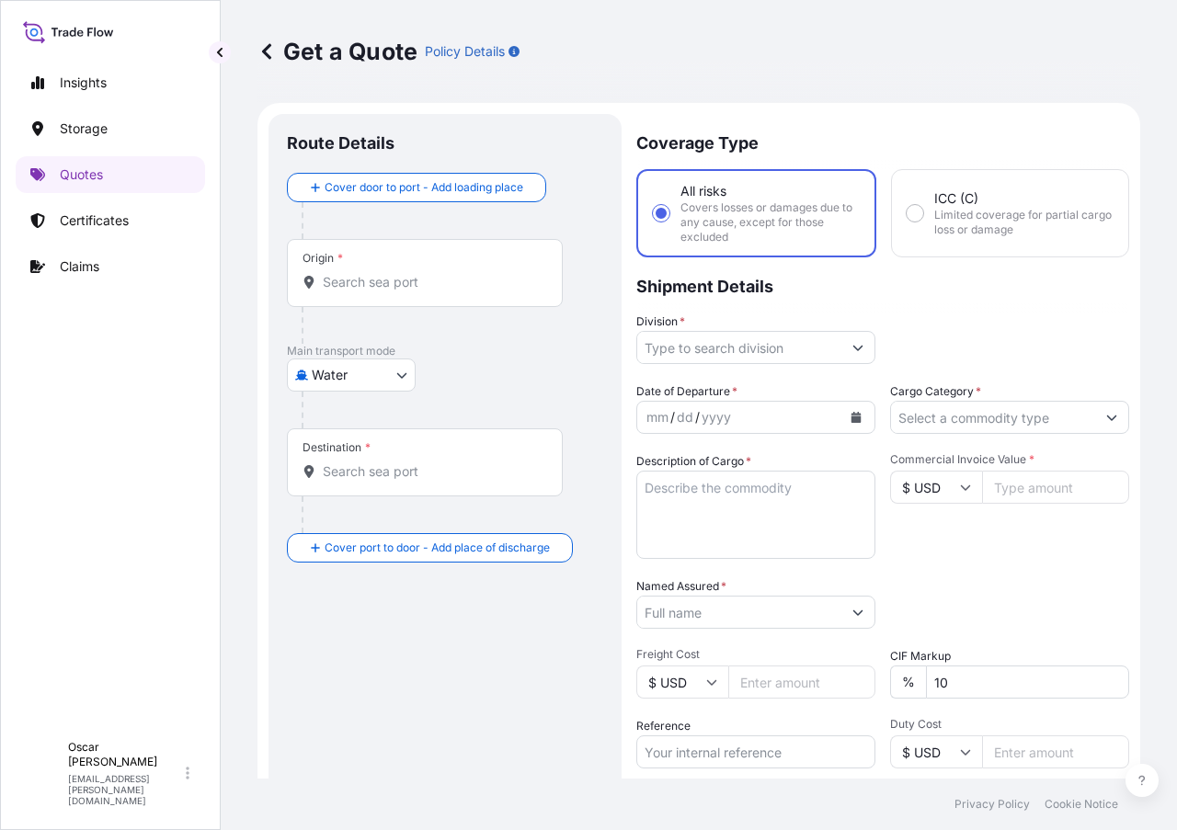
scroll to position [29, 0]
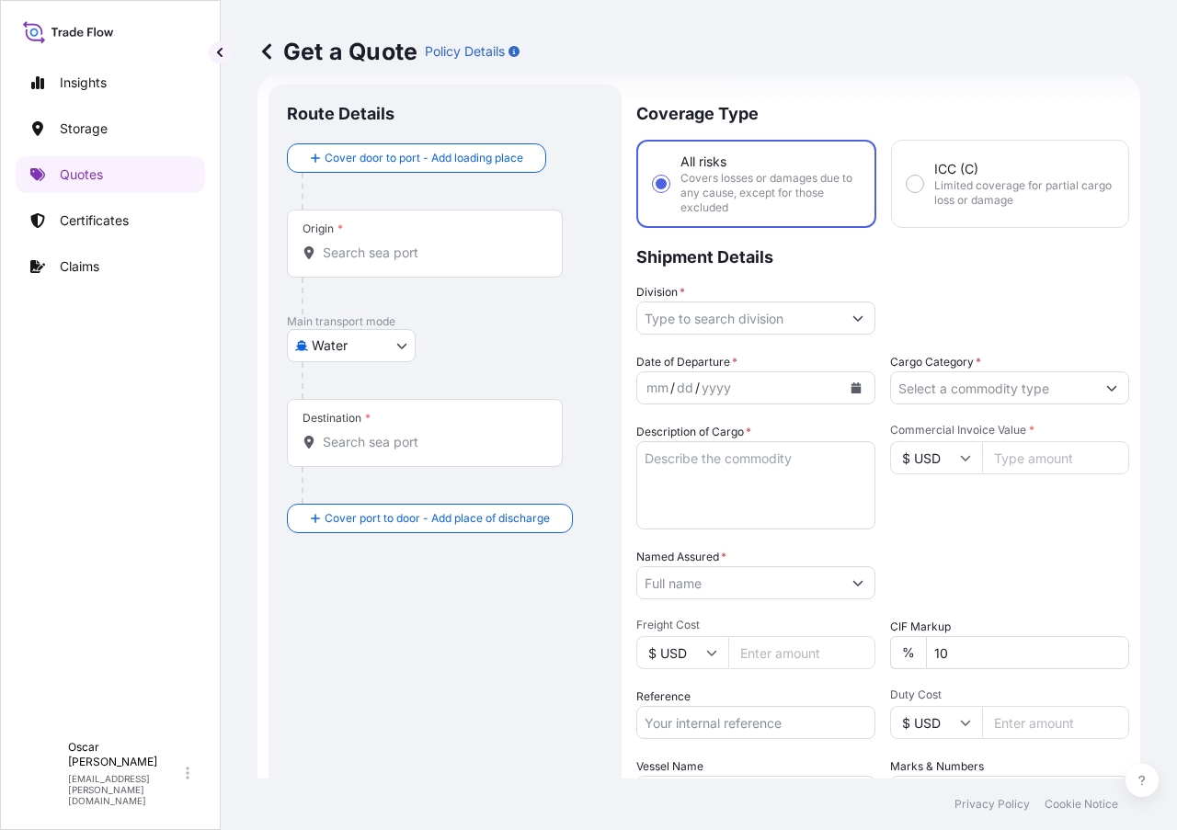
click at [371, 254] on input "Origin *" at bounding box center [431, 253] width 217 height 18
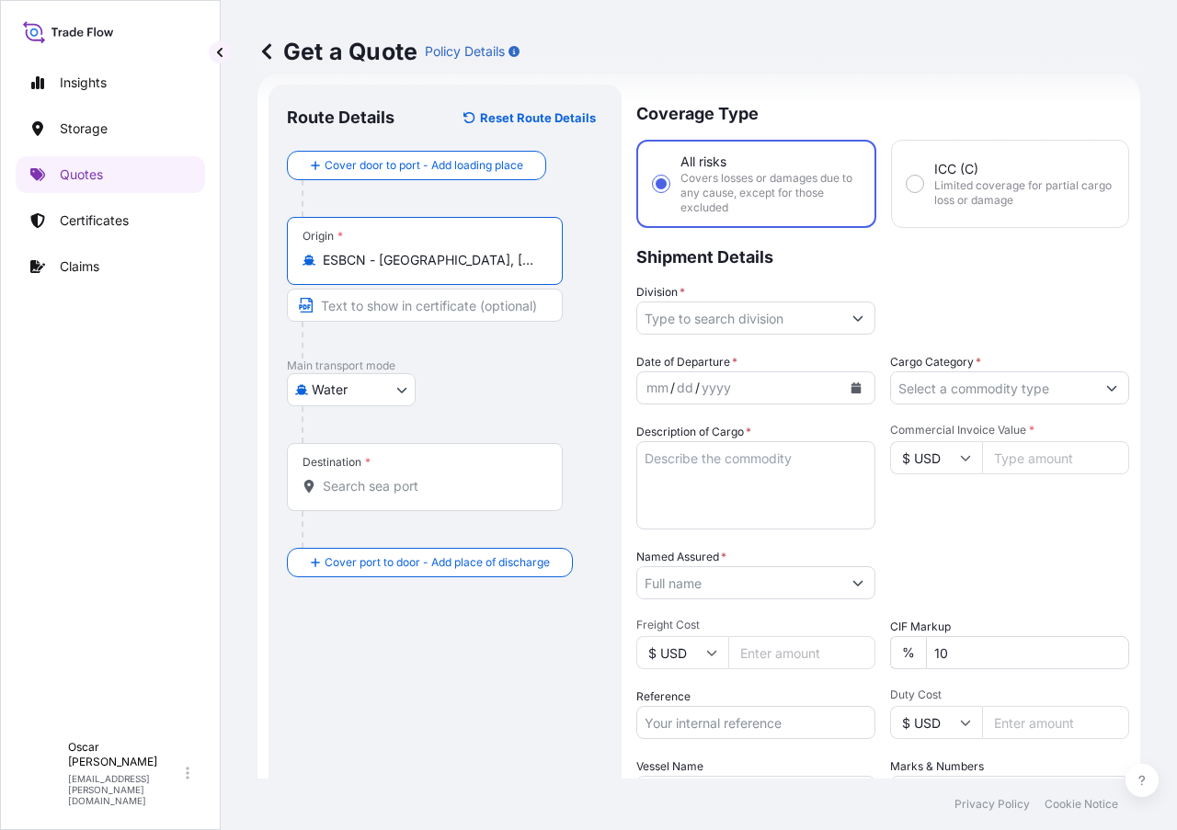
type input "ESBCN - [GEOGRAPHIC_DATA], [GEOGRAPHIC_DATA]"
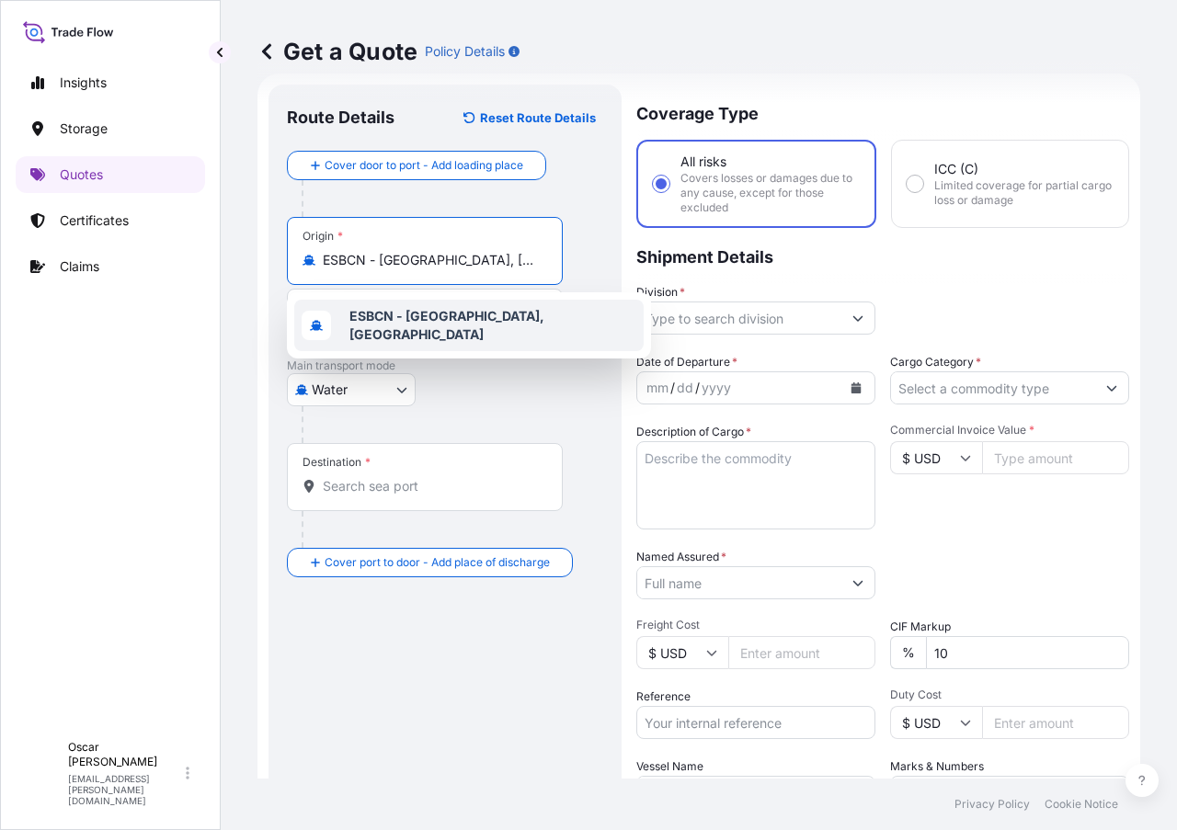
click at [362, 486] on input "Destination *" at bounding box center [431, 486] width 217 height 18
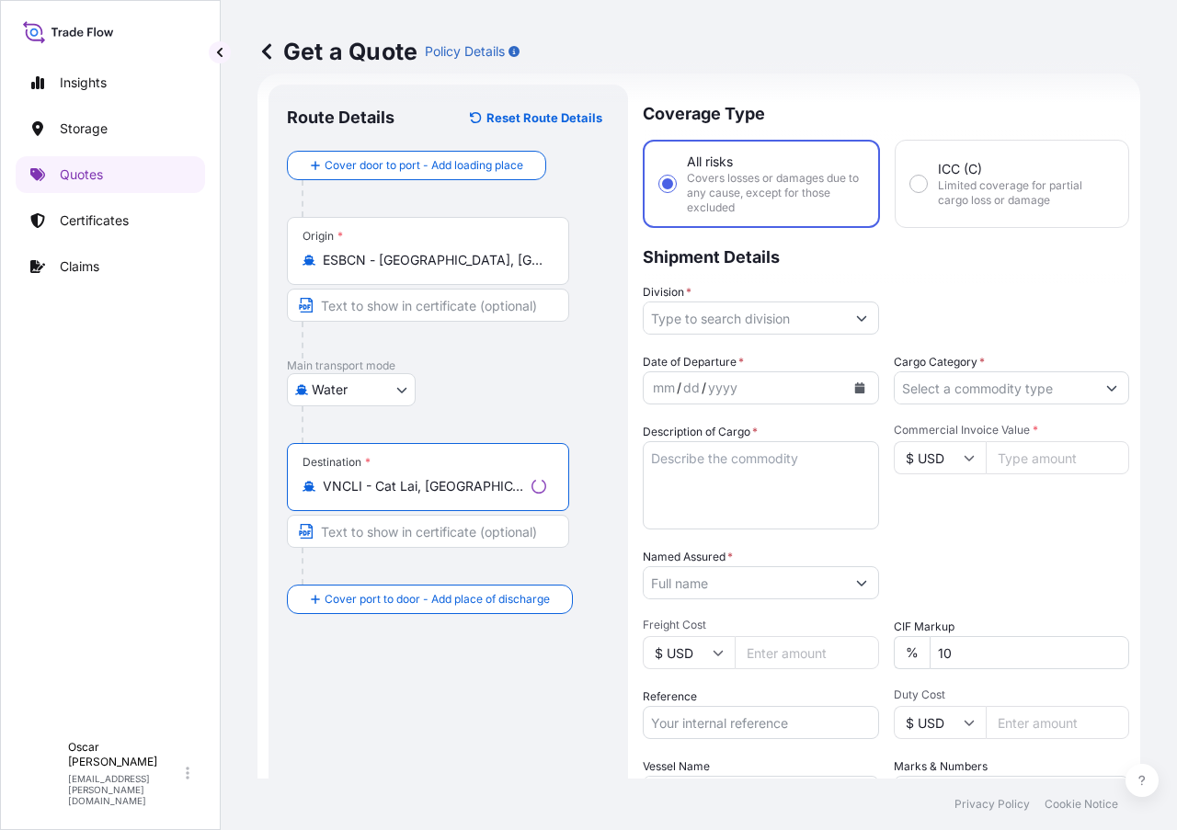
type input "VNCLI - Cat Lai, [GEOGRAPHIC_DATA]"
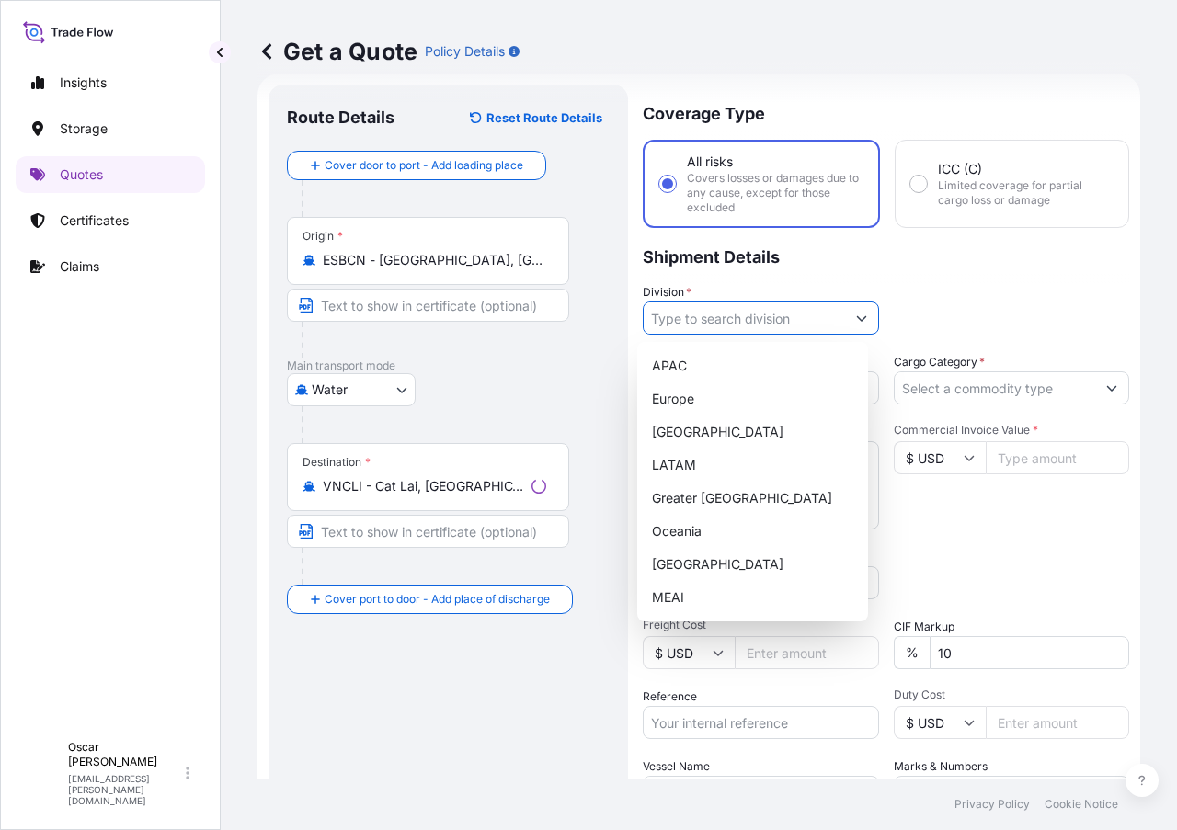
click at [763, 326] on input "Division *" at bounding box center [744, 318] width 201 height 33
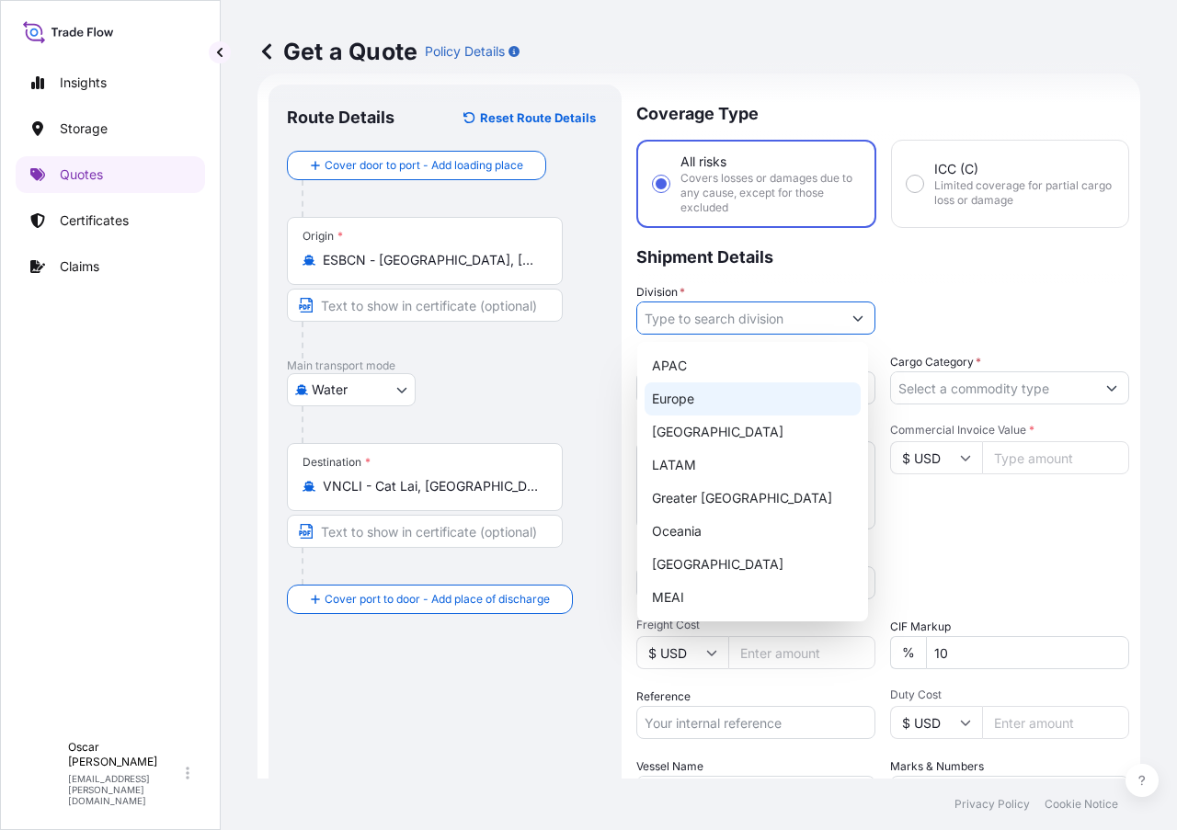
click at [691, 407] on div "Europe" at bounding box center [753, 399] width 216 height 33
type input "Europe"
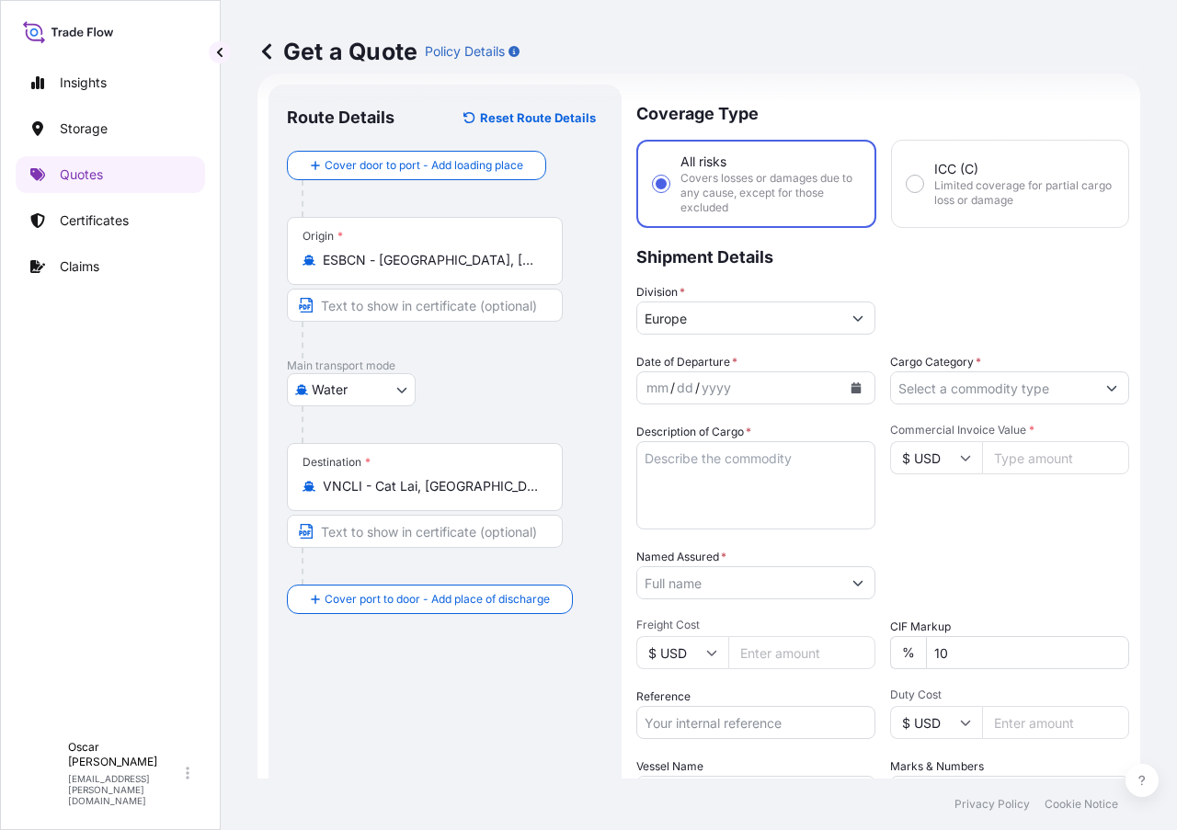
click at [968, 255] on p "Shipment Details" at bounding box center [882, 255] width 493 height 55
click at [854, 388] on icon "Calendar" at bounding box center [856, 388] width 11 height 11
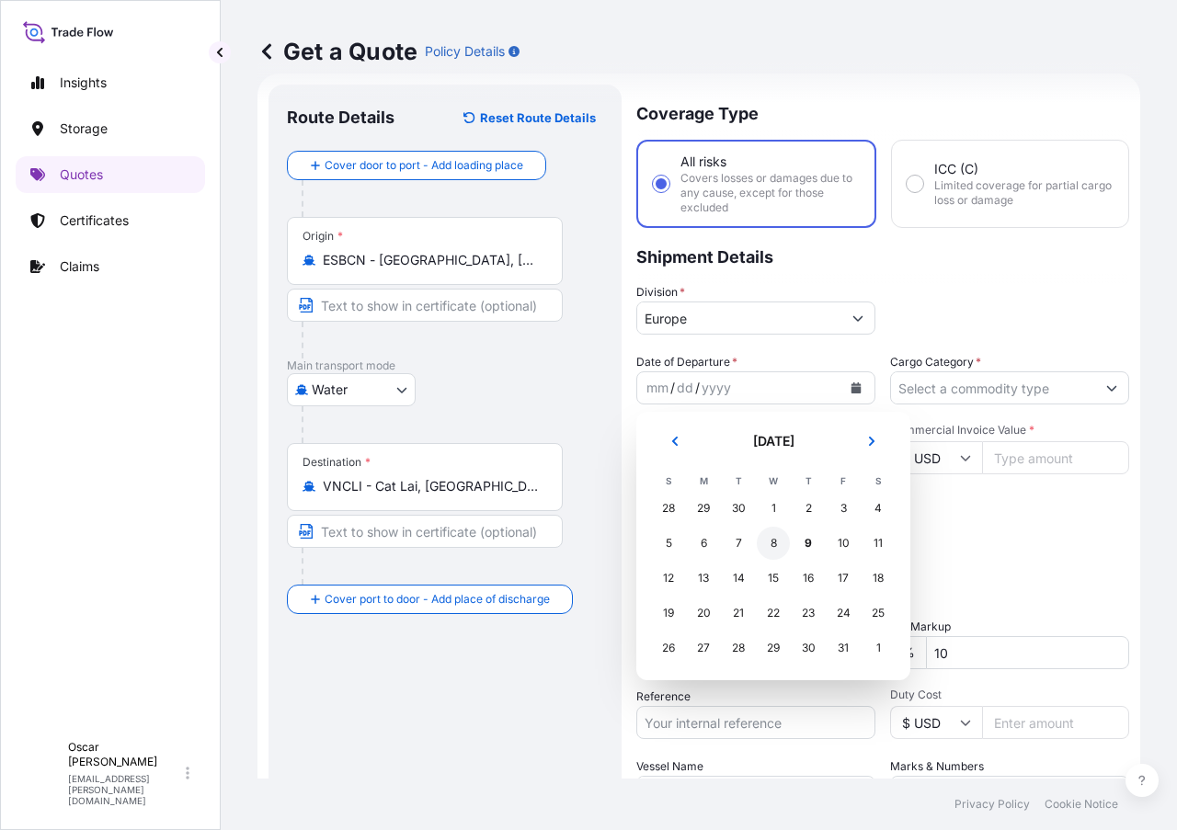
click at [770, 544] on div "8" at bounding box center [773, 543] width 33 height 33
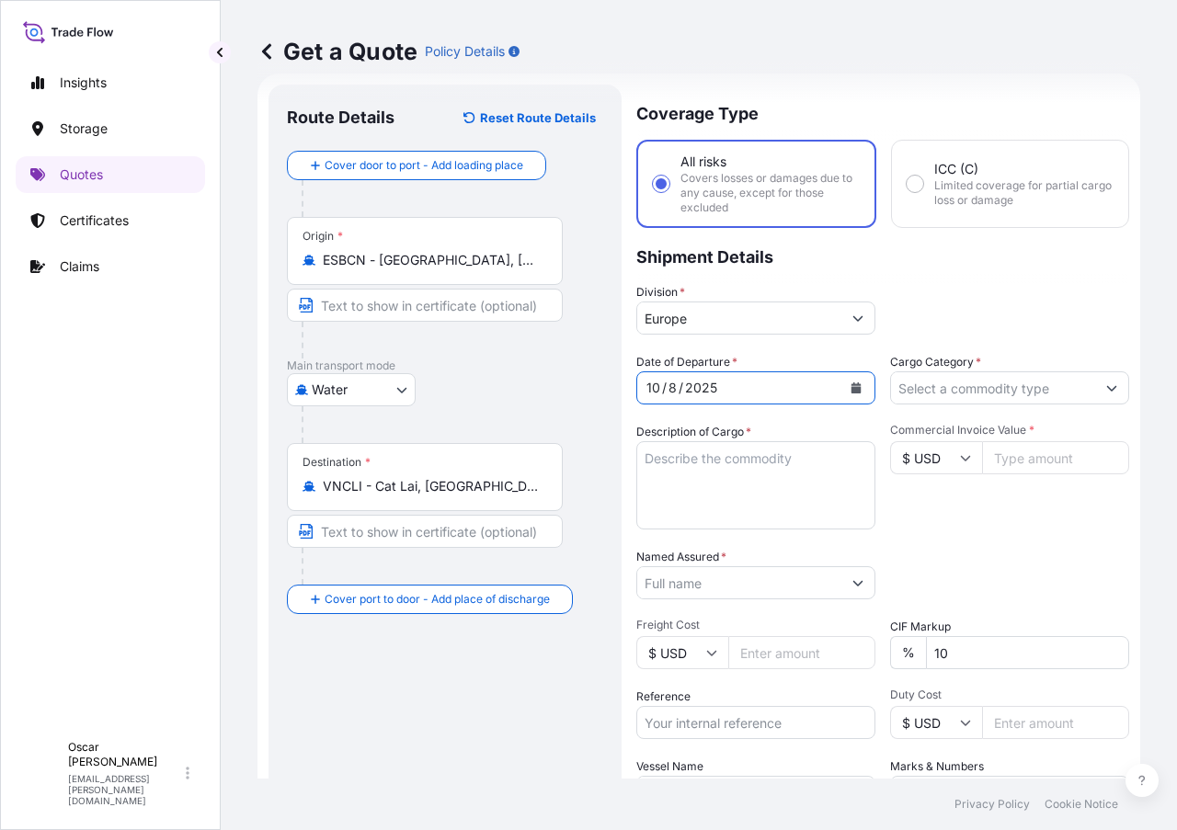
click at [995, 397] on input "Cargo Category *" at bounding box center [993, 387] width 204 height 33
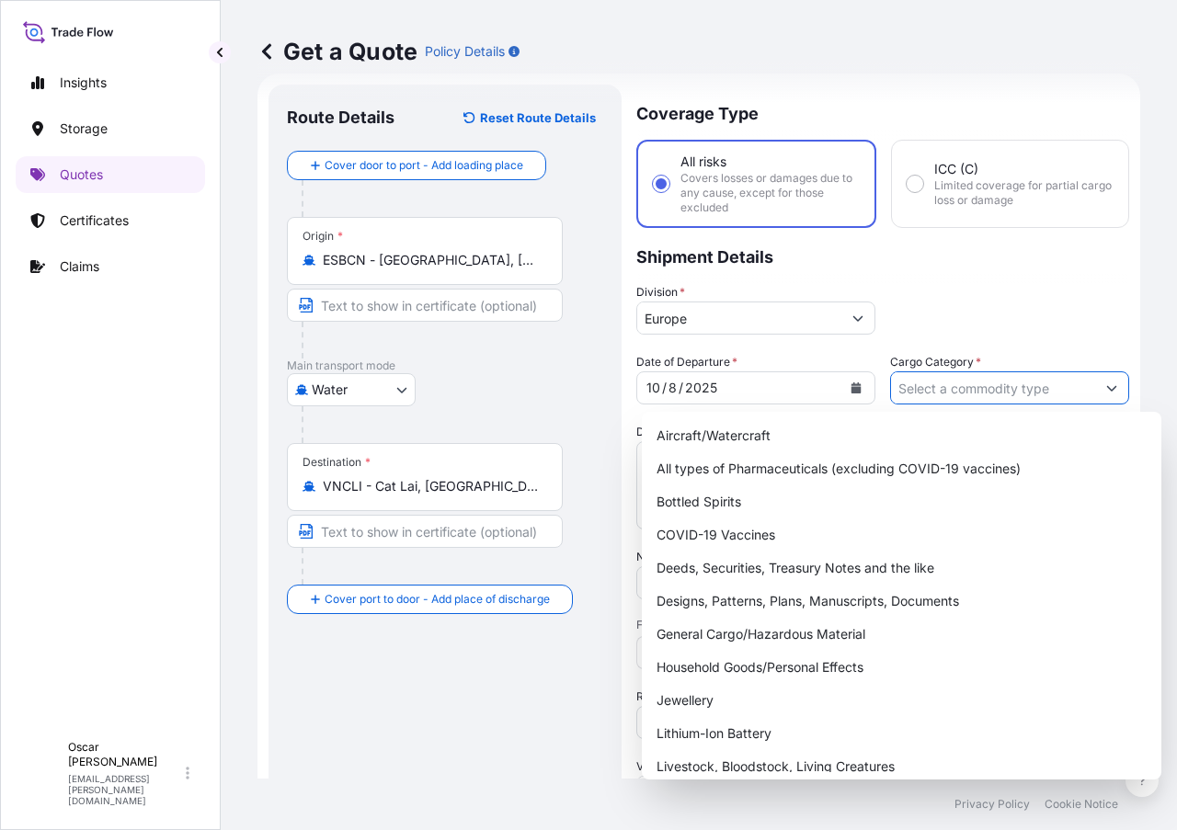
click at [965, 285] on div "Division * [GEOGRAPHIC_DATA]" at bounding box center [882, 308] width 493 height 51
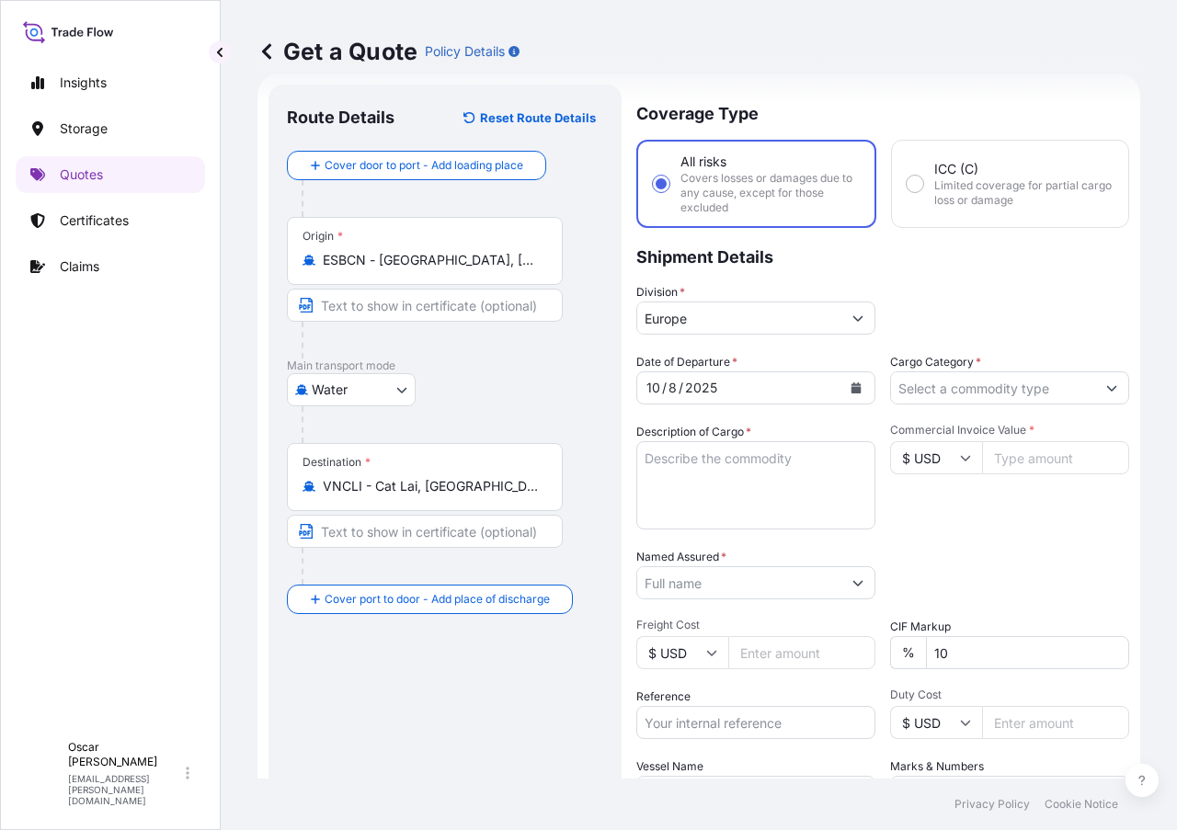
click at [856, 382] on button "Calendar" at bounding box center [855, 387] width 29 height 29
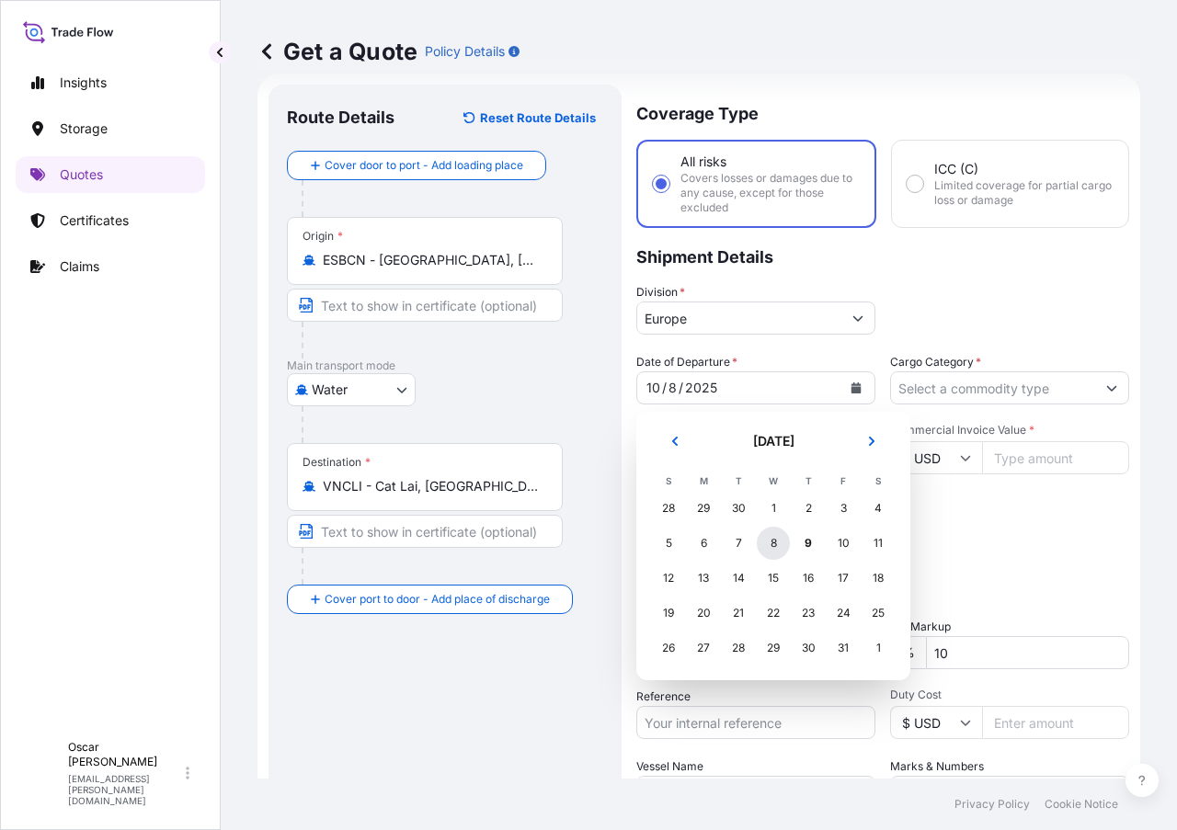
click at [775, 546] on div "8" at bounding box center [773, 543] width 33 height 33
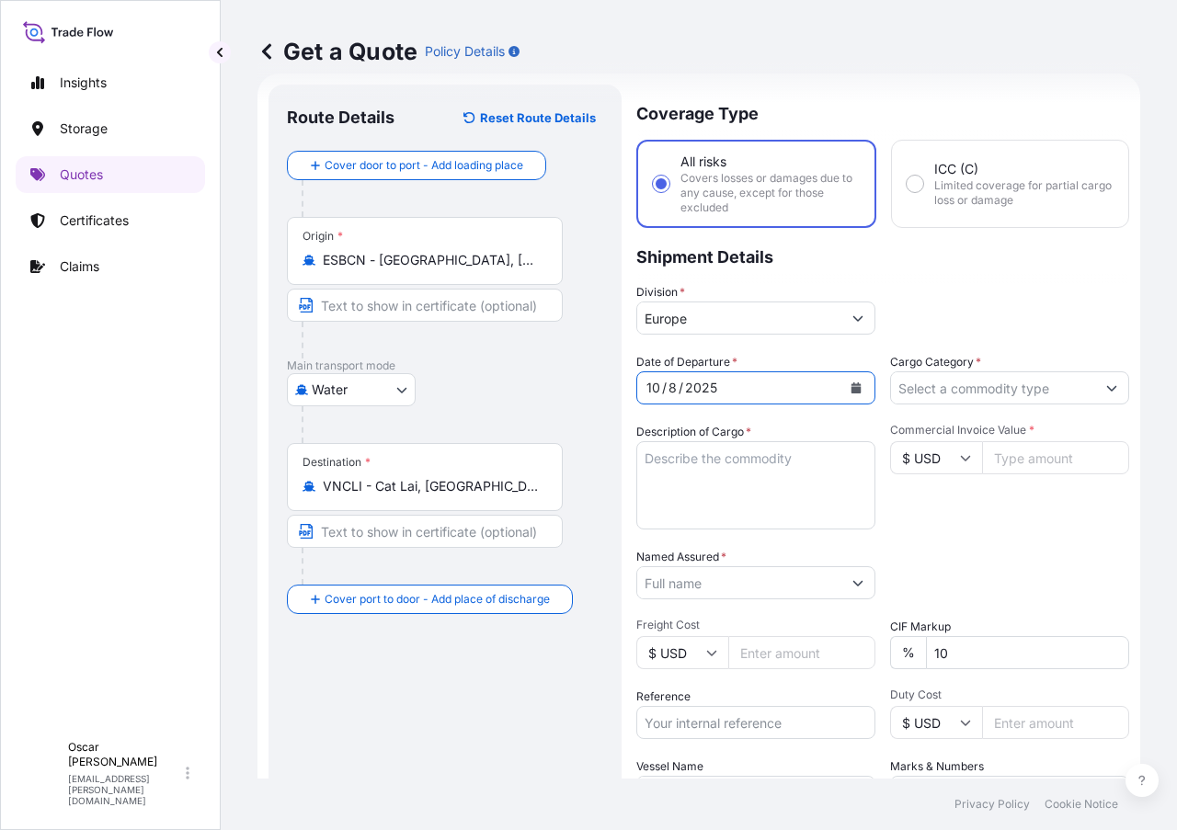
click at [1008, 257] on p "Shipment Details" at bounding box center [882, 255] width 493 height 55
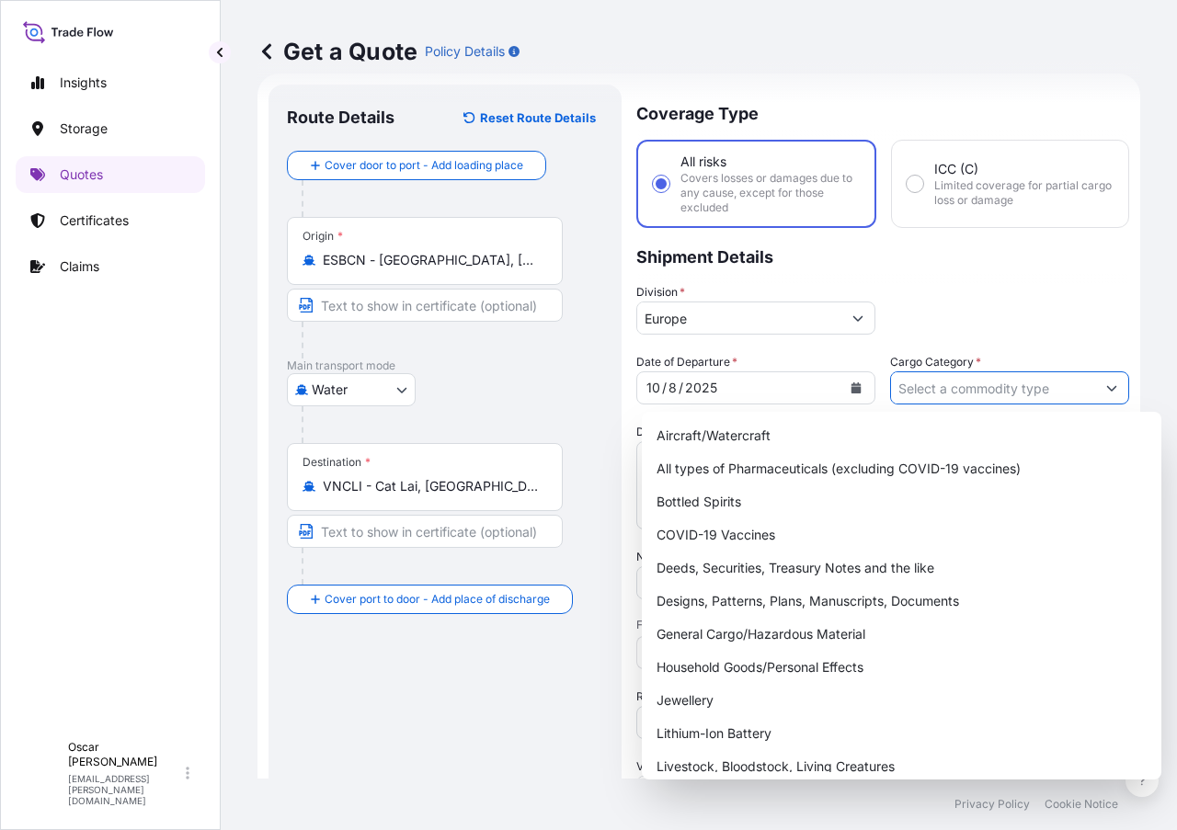
click at [966, 383] on input "Cargo Category *" at bounding box center [993, 387] width 204 height 33
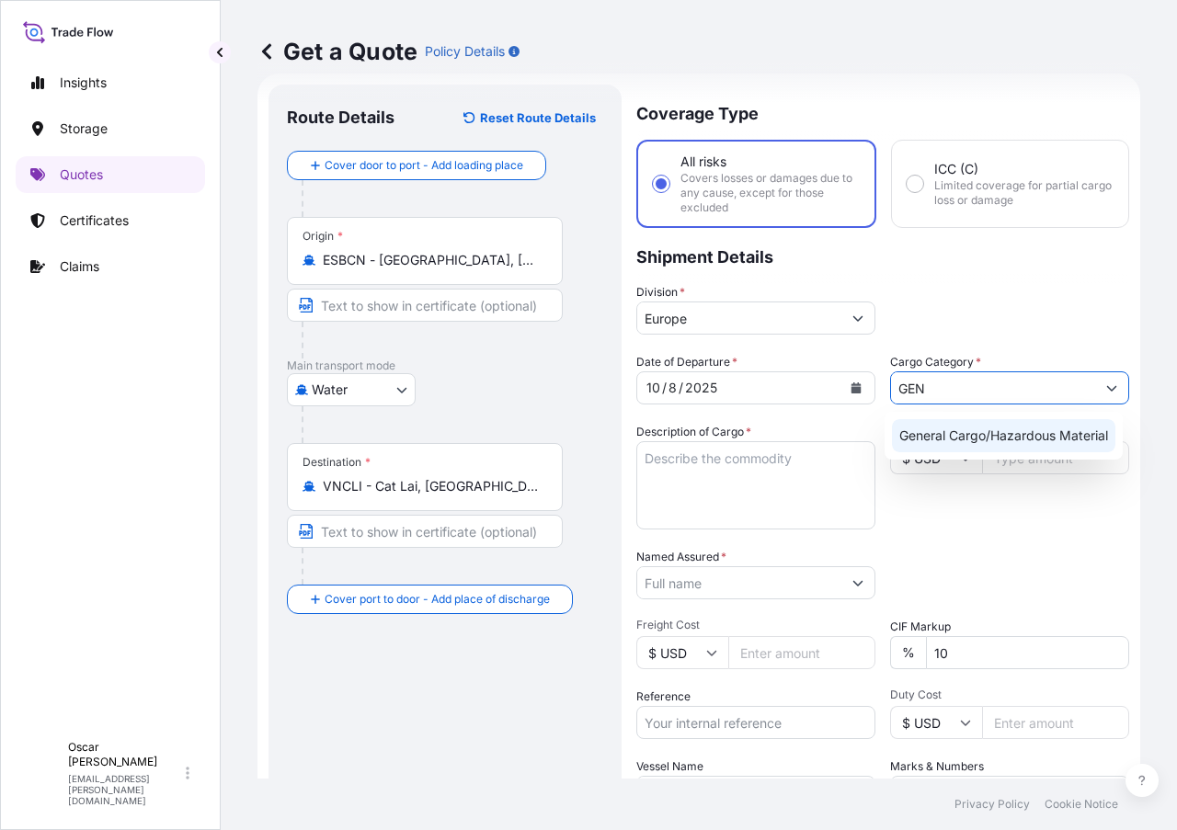
click at [952, 428] on div "General Cargo/Hazardous Material" at bounding box center [1003, 435] width 223 height 33
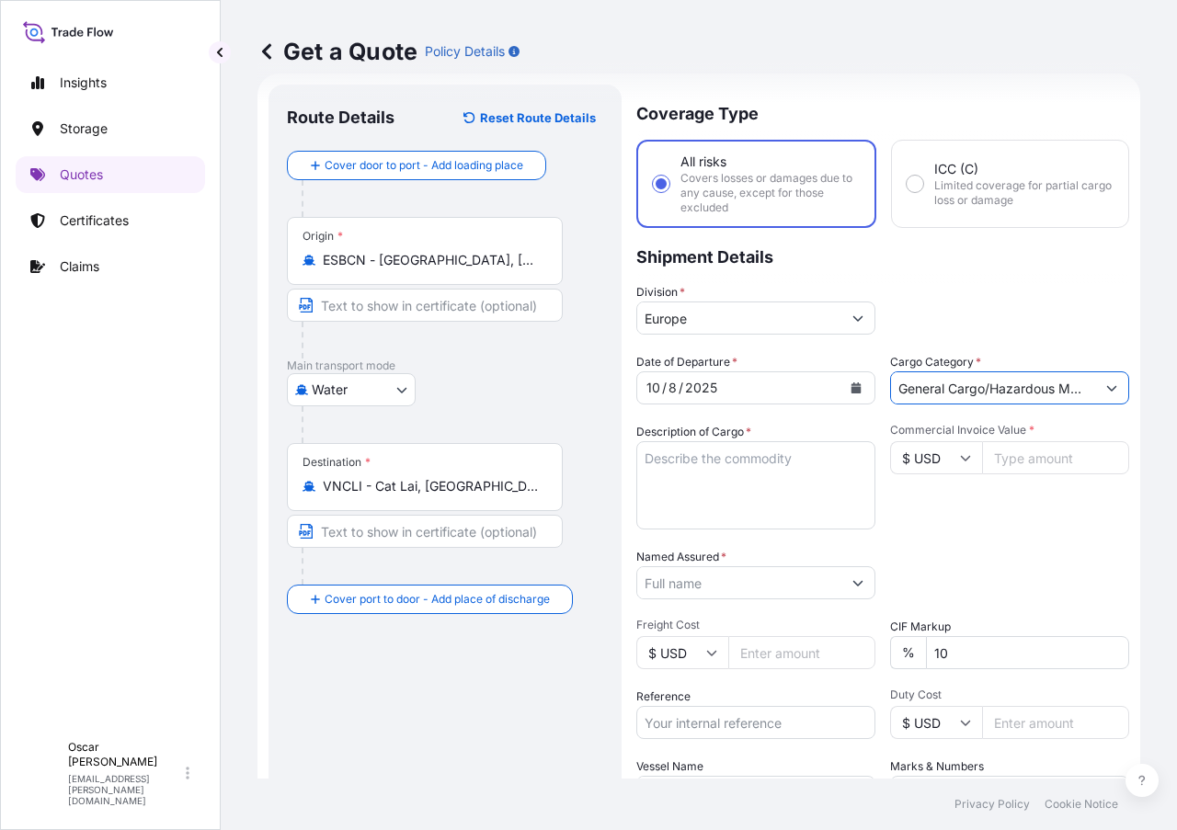
type input "General Cargo/Hazardous Material"
click at [760, 458] on textarea "Description of Cargo *" at bounding box center [755, 485] width 239 height 88
click at [697, 468] on textarea "Description of Cargo *" at bounding box center [755, 485] width 239 height 88
paste textarea "1x20 GROSS: 15.982 KGS SEGU1393257 NET: 15.000 KGS 20 PACKAGES LEATHER AUXILIAR…"
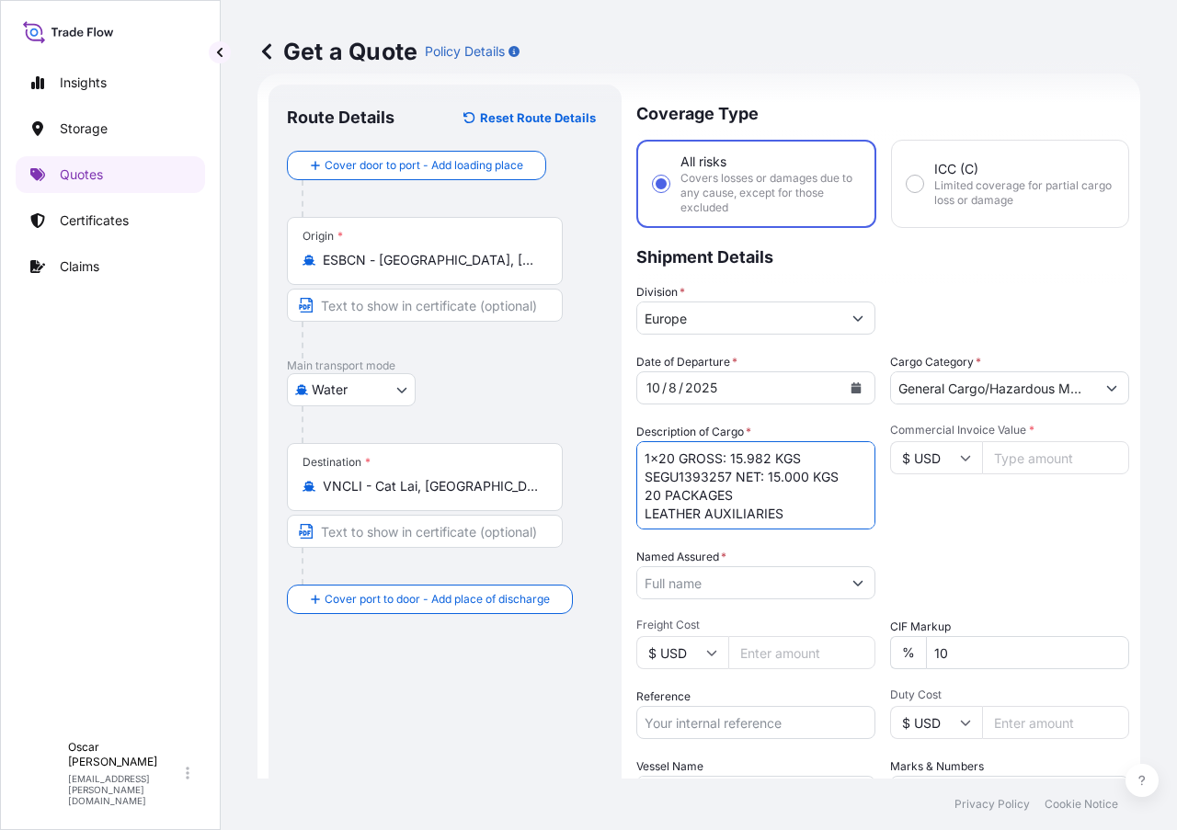
scroll to position [0, 0]
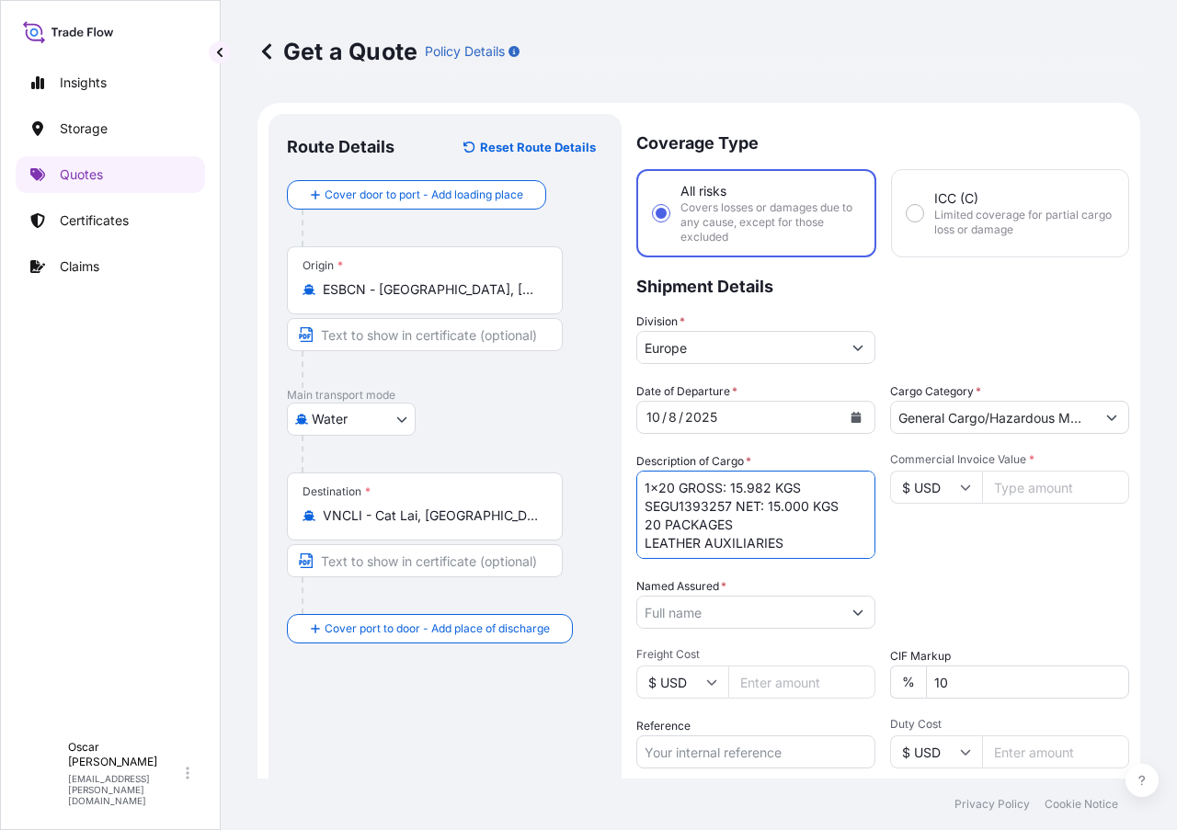
drag, startPoint x: 681, startPoint y: 485, endPoint x: 846, endPoint y: 489, distance: 164.7
click at [846, 489] on textarea "1x20 GROSS: 15.982 KGS SEGU1393257 NET: 15.000 KGS 20 PACKAGES LEATHER AUXILIAR…" at bounding box center [755, 515] width 239 height 88
click at [803, 531] on textarea "1x20 SEGU1393257 NET: 15.000 KGS 20 PACKAGES LEATHER AUXILIARIES" at bounding box center [755, 515] width 239 height 88
click at [796, 543] on textarea "1x20 SEGU1393257 NET: 15.000 KGS 20 PACKAGES LEATHER AUXILIARIES" at bounding box center [755, 515] width 239 height 88
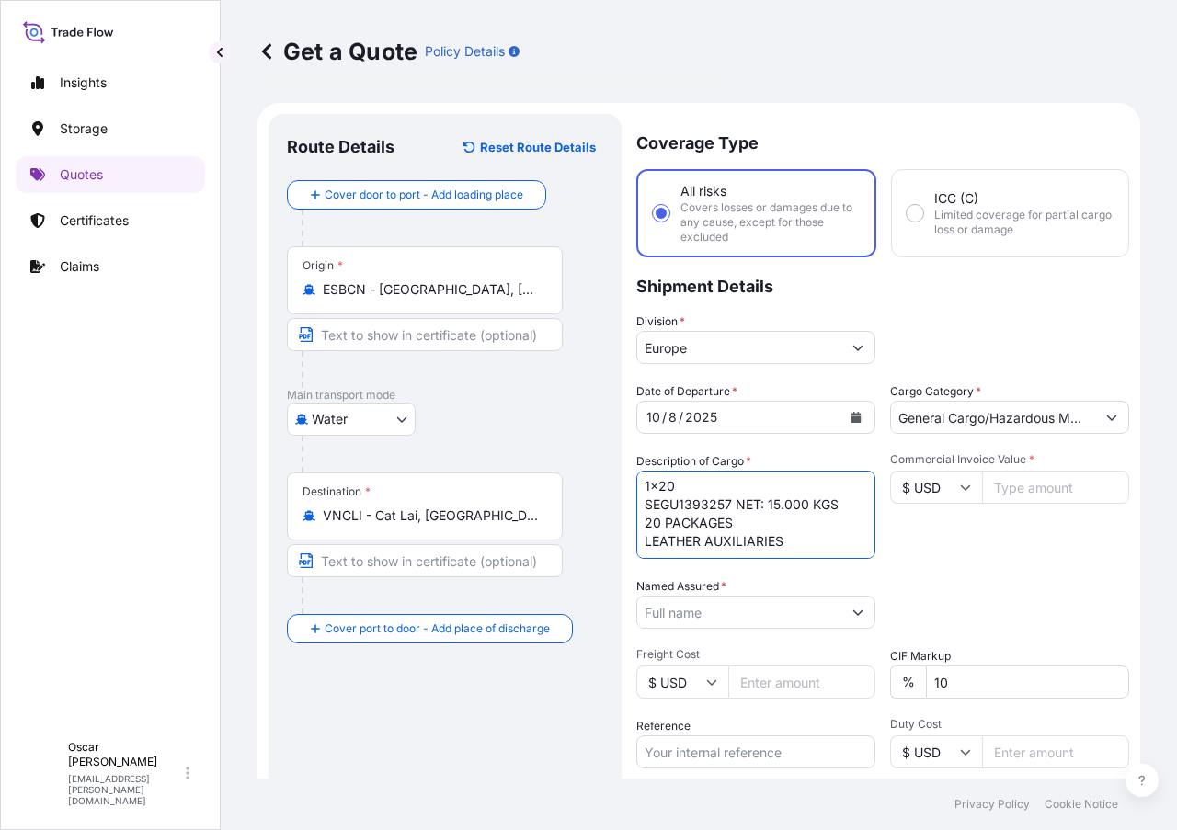
scroll to position [11, 0]
paste textarea "GROSS: 15.982 KGS"
drag, startPoint x: 738, startPoint y: 499, endPoint x: 849, endPoint y: 498, distance: 110.3
click at [849, 498] on textarea "1x20 SEGU1393257 NET: 15.000 KGS 20 PACKAGES LEATHER AUXILIARIES GROSS: 15.982 …" at bounding box center [755, 515] width 239 height 88
click at [782, 554] on textarea "1x20 SEGU1393257 20 PACKAGES LEATHER AUXILIARIES GROSS: 15.982 KGS" at bounding box center [755, 515] width 239 height 88
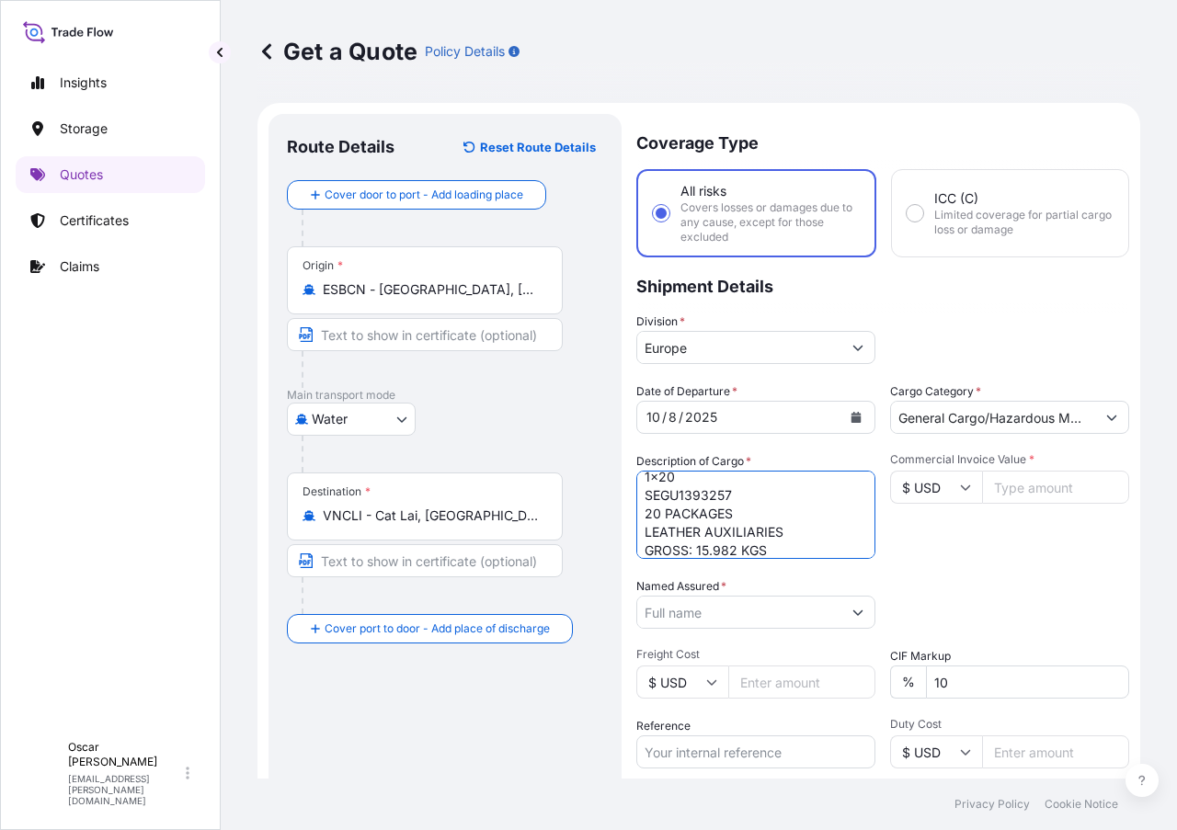
scroll to position [29, 0]
paste textarea "NET: 15.000 KGS"
type textarea "1x20 SEGU1393257 20 PACKAGES LEATHER AUXILIARIES GROSS: 15.982 KGS NET: 15.000 …"
click at [806, 617] on input "Named Assured *" at bounding box center [739, 612] width 204 height 33
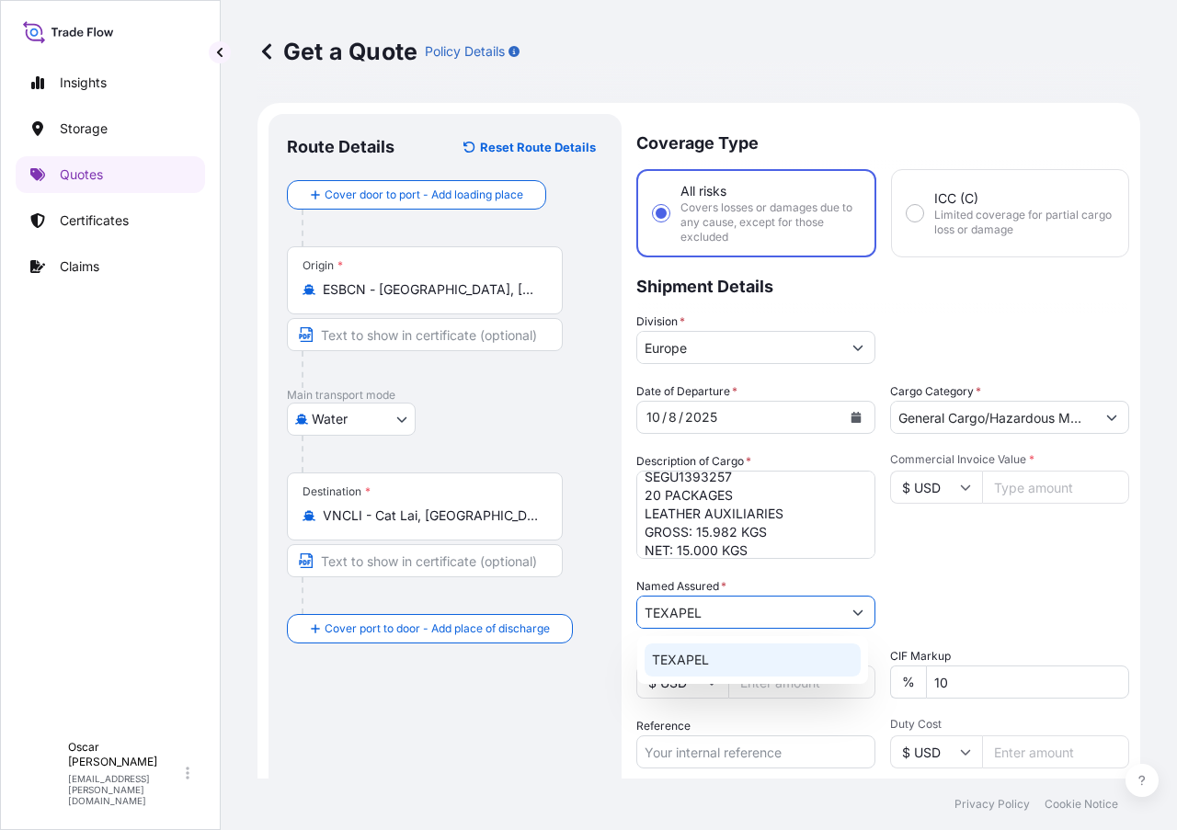
click at [704, 661] on span "TEXAPEL" at bounding box center [680, 660] width 57 height 18
type input "TEXAPEL"
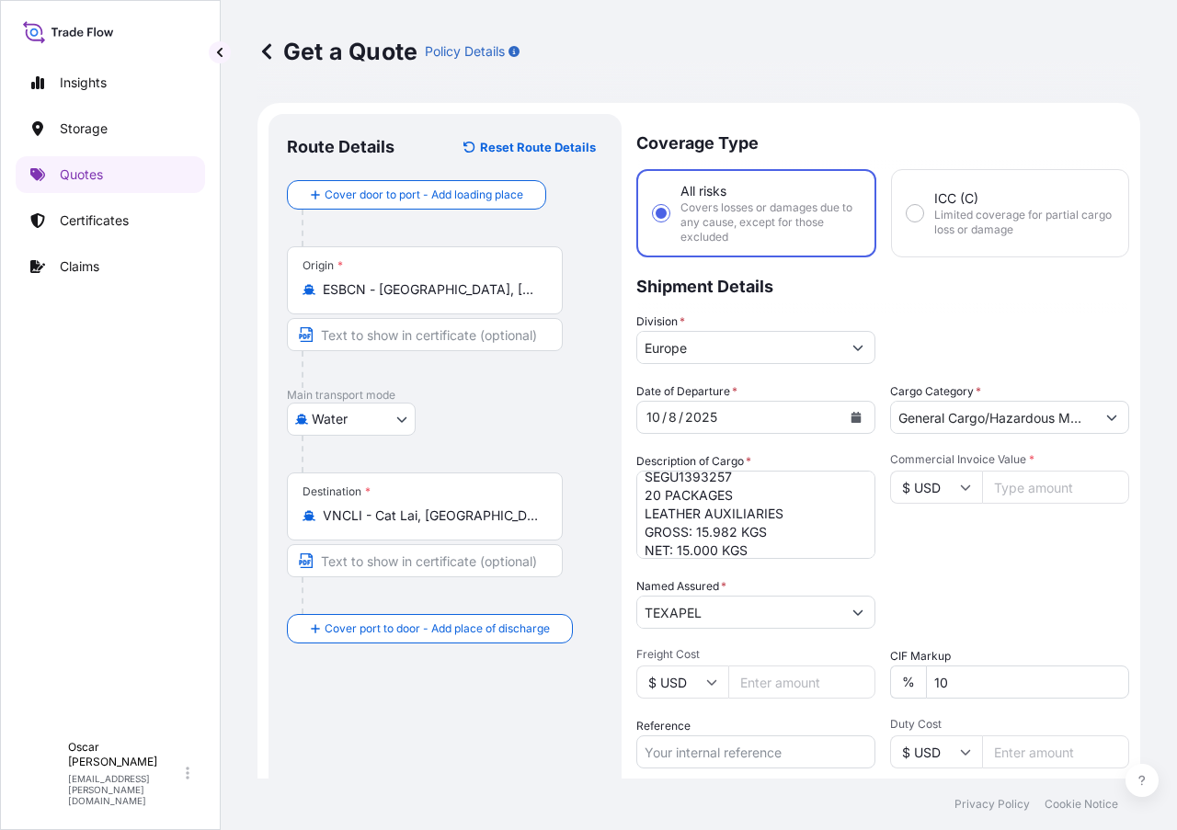
click at [885, 571] on div "Date of Departure * [DATE] Cargo Category * General Cargo/Hazardous Material De…" at bounding box center [882, 611] width 493 height 456
click at [925, 481] on input "$ USD" at bounding box center [936, 487] width 92 height 33
click at [930, 531] on div "€ EUR" at bounding box center [929, 537] width 77 height 35
type input "€ EUR"
click at [1006, 489] on input "Commercial Invoice Value *" at bounding box center [1055, 487] width 147 height 33
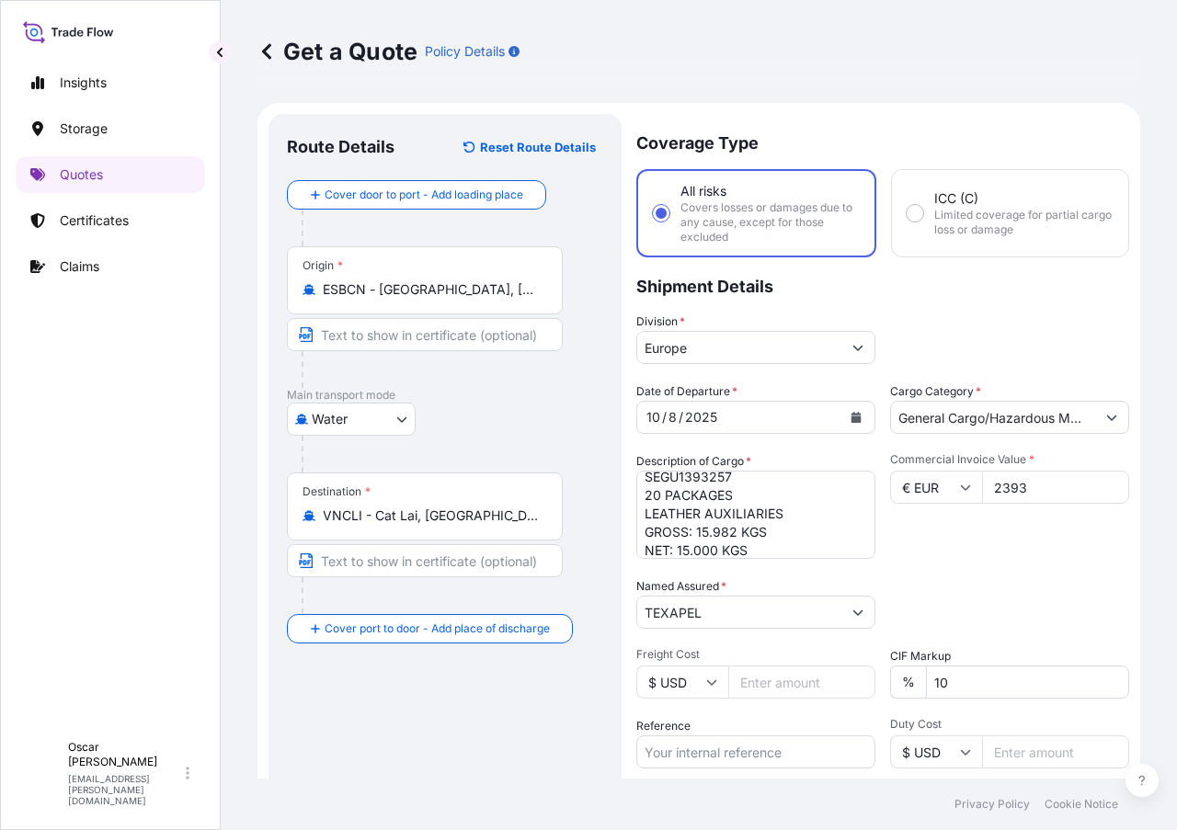
type input "23932"
type input "23932.5"
click at [1032, 562] on div "Date of Departure * [DATE] Cargo Category * General Cargo/Hazardous Material De…" at bounding box center [882, 611] width 493 height 456
click at [717, 752] on input "Reference" at bounding box center [755, 752] width 239 height 33
paste input "1625208859"
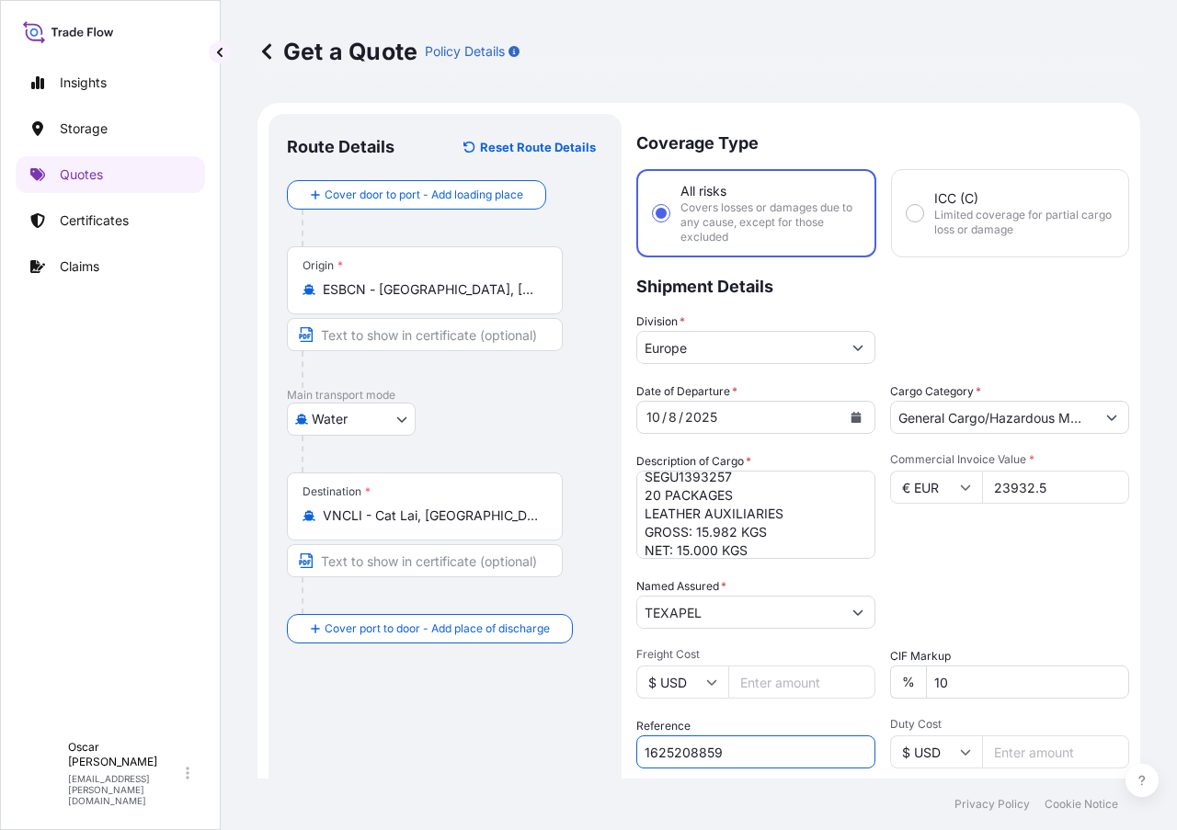
type input "1625208859"
click at [956, 567] on div "Date of Departure * [DATE] Cargo Category * General Cargo/Hazardous Material De…" at bounding box center [882, 611] width 493 height 456
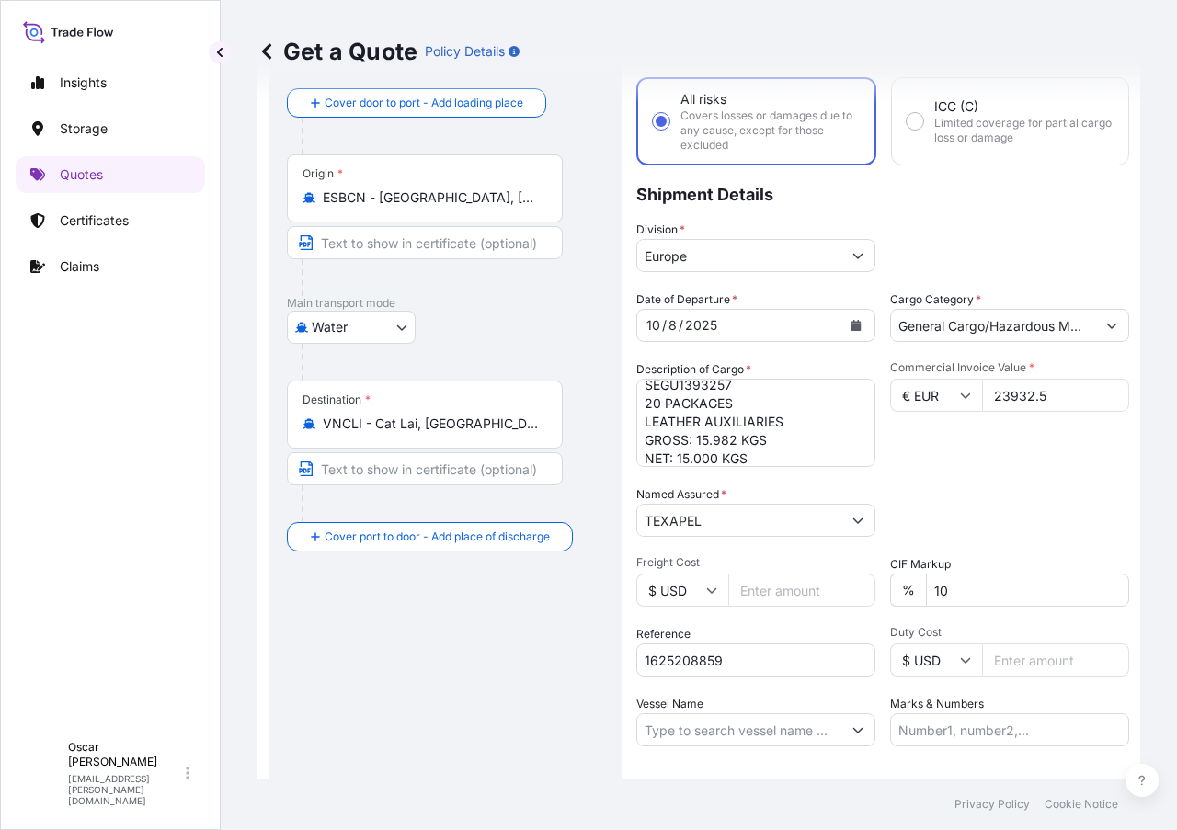
scroll to position [208, 0]
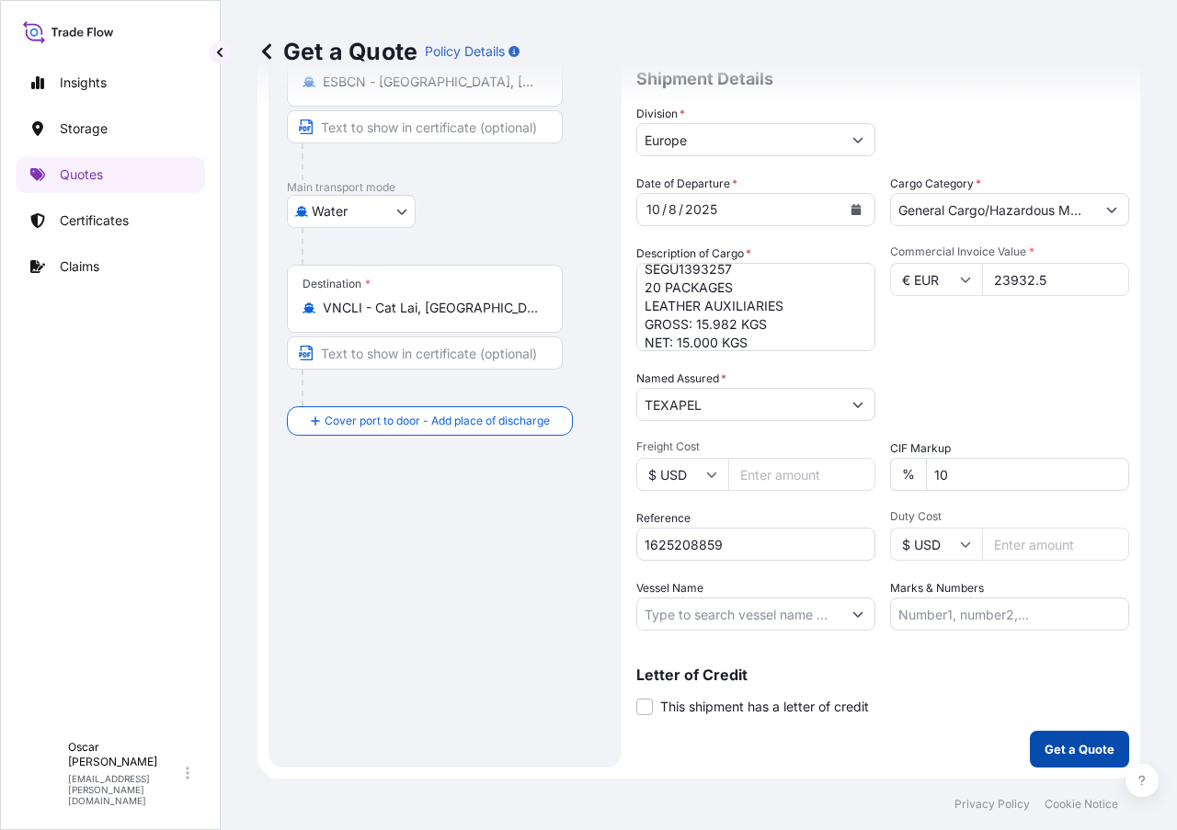
click at [1045, 748] on p "Get a Quote" at bounding box center [1080, 749] width 70 height 18
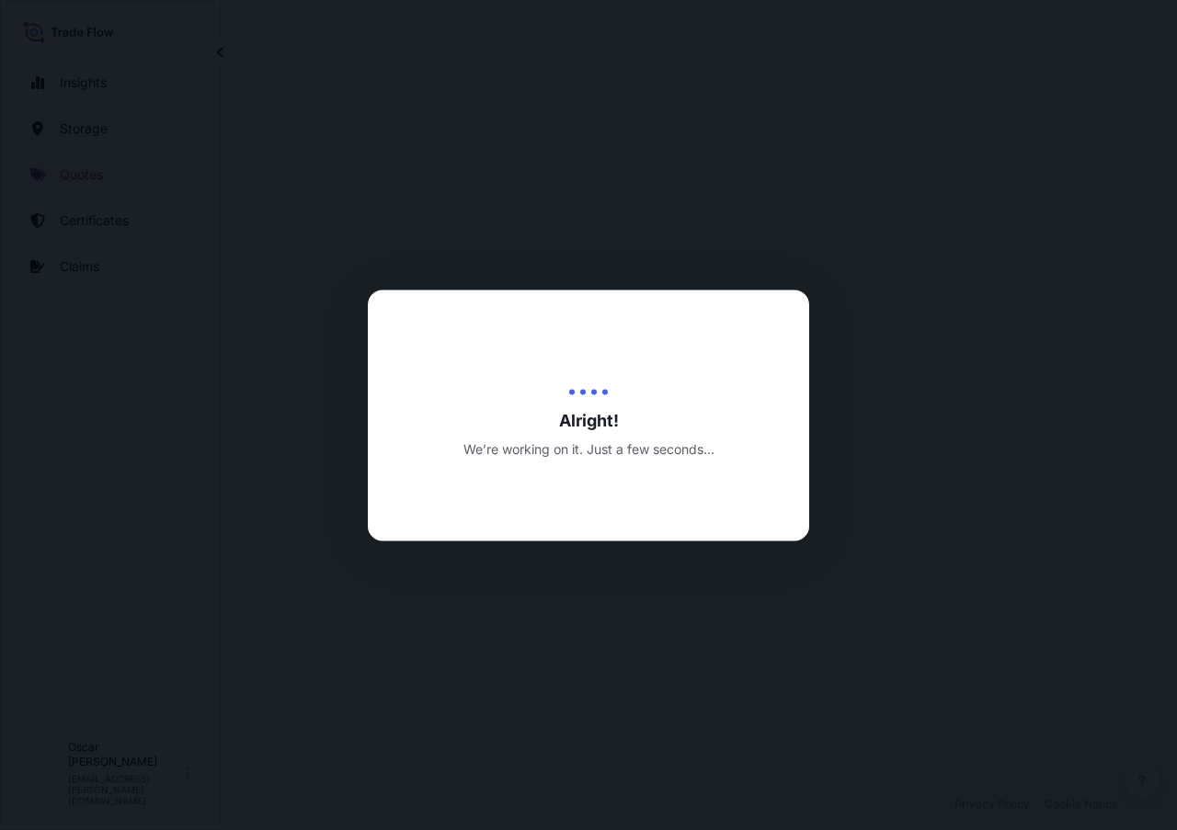
select select "Water"
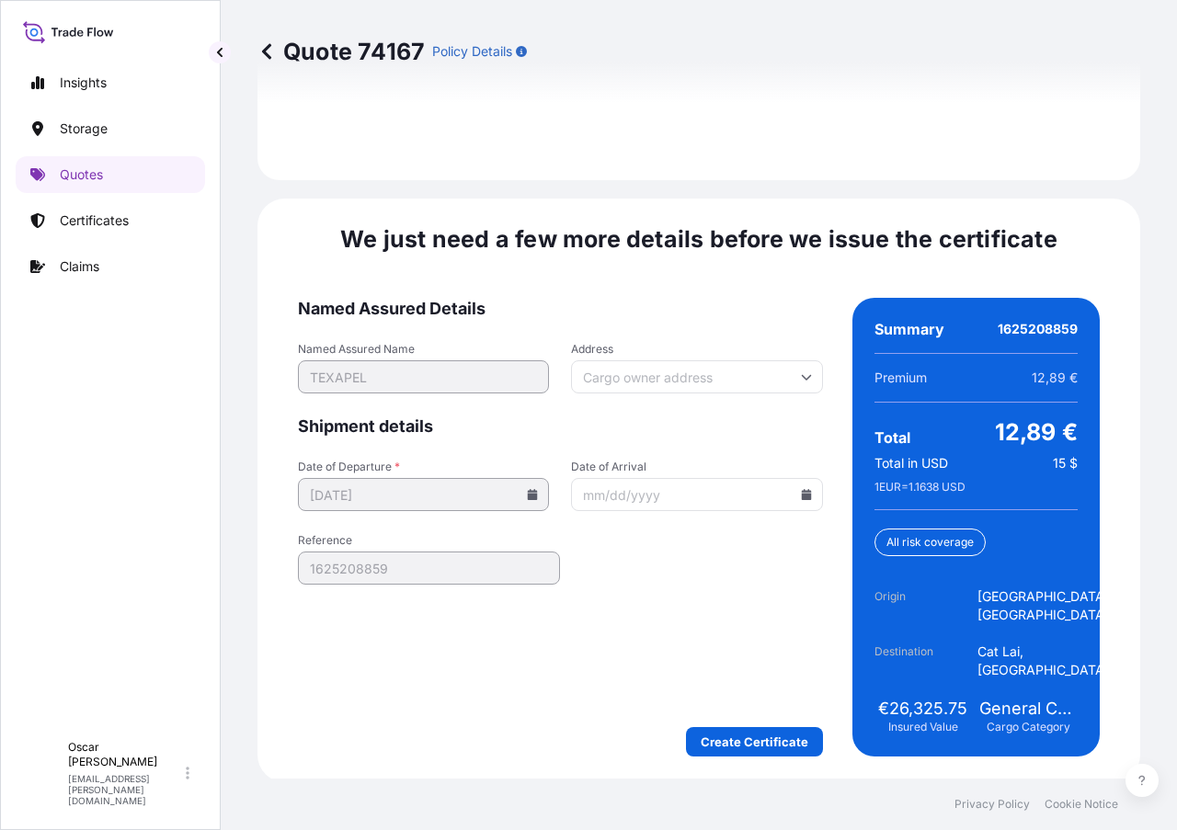
scroll to position [2809, 0]
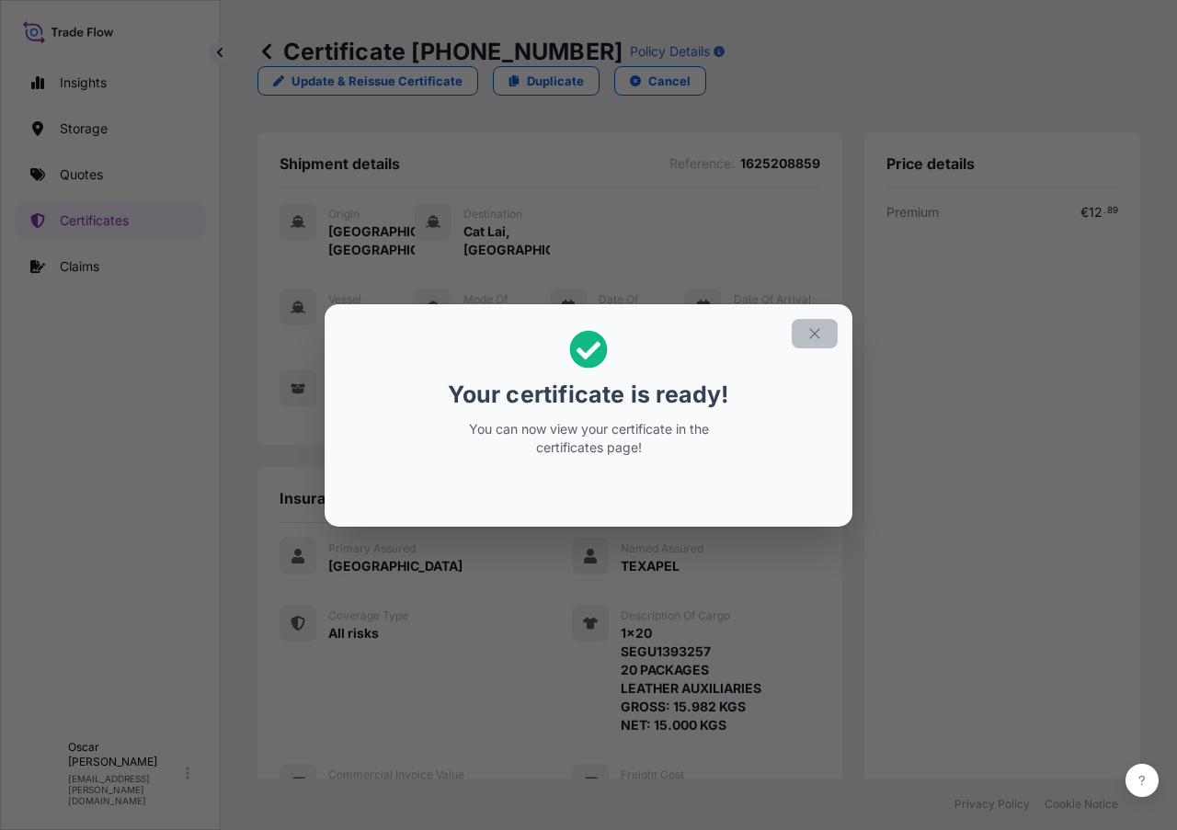
click at [815, 327] on icon "button" at bounding box center [814, 334] width 17 height 17
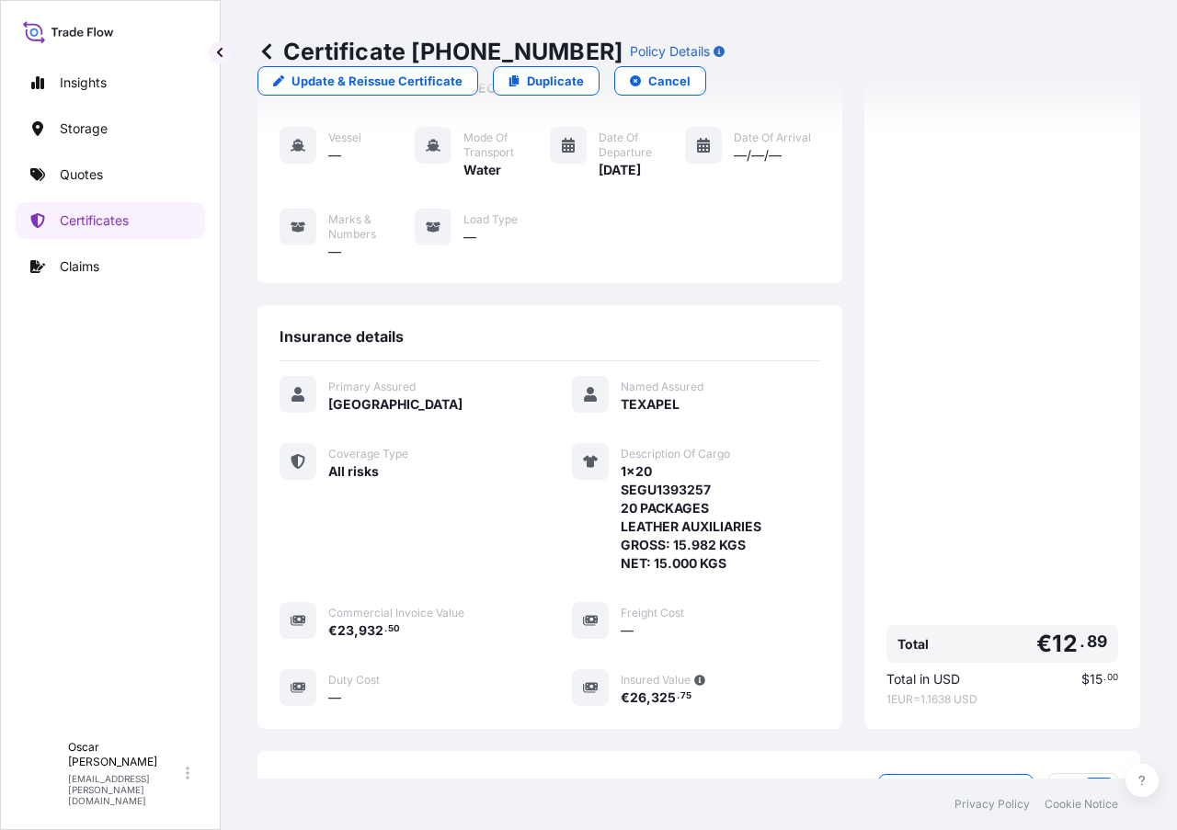
scroll to position [368, 0]
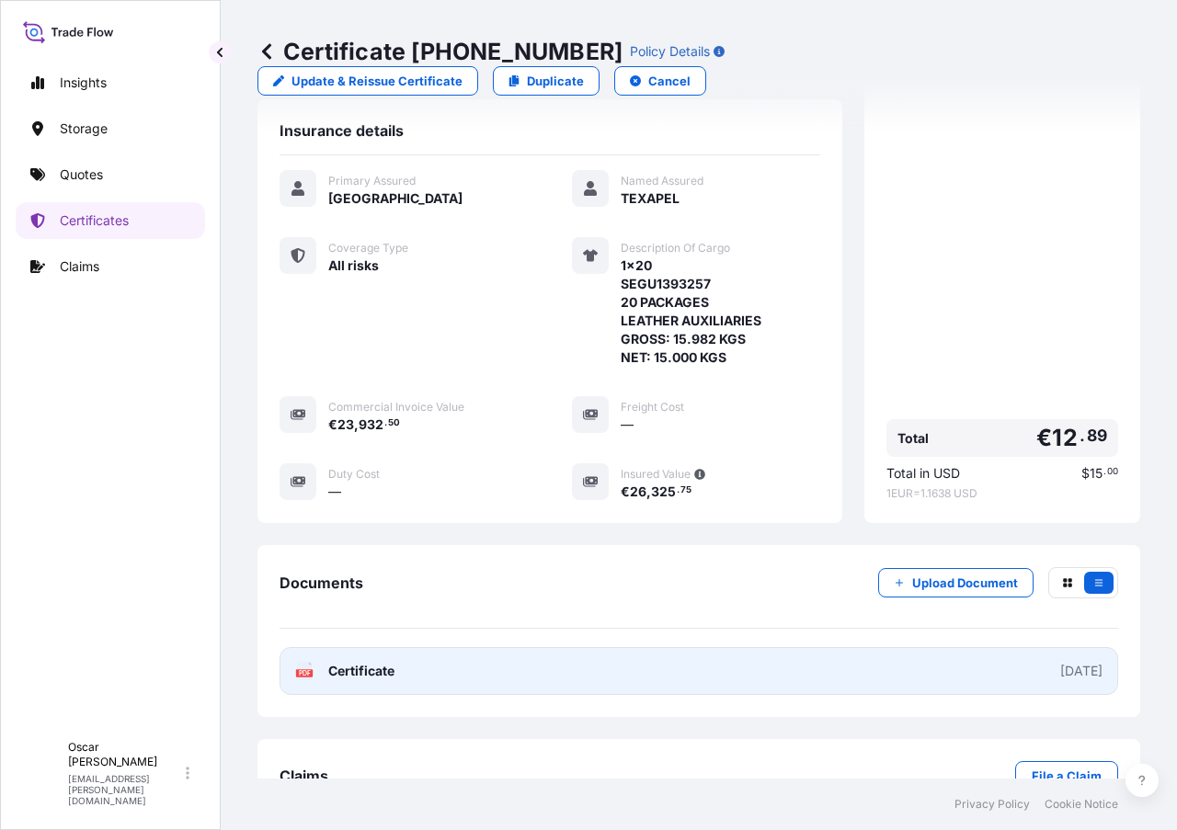
click at [501, 647] on link "PDF Certificate [DATE]" at bounding box center [699, 671] width 839 height 48
